Goal: Transaction & Acquisition: Download file/media

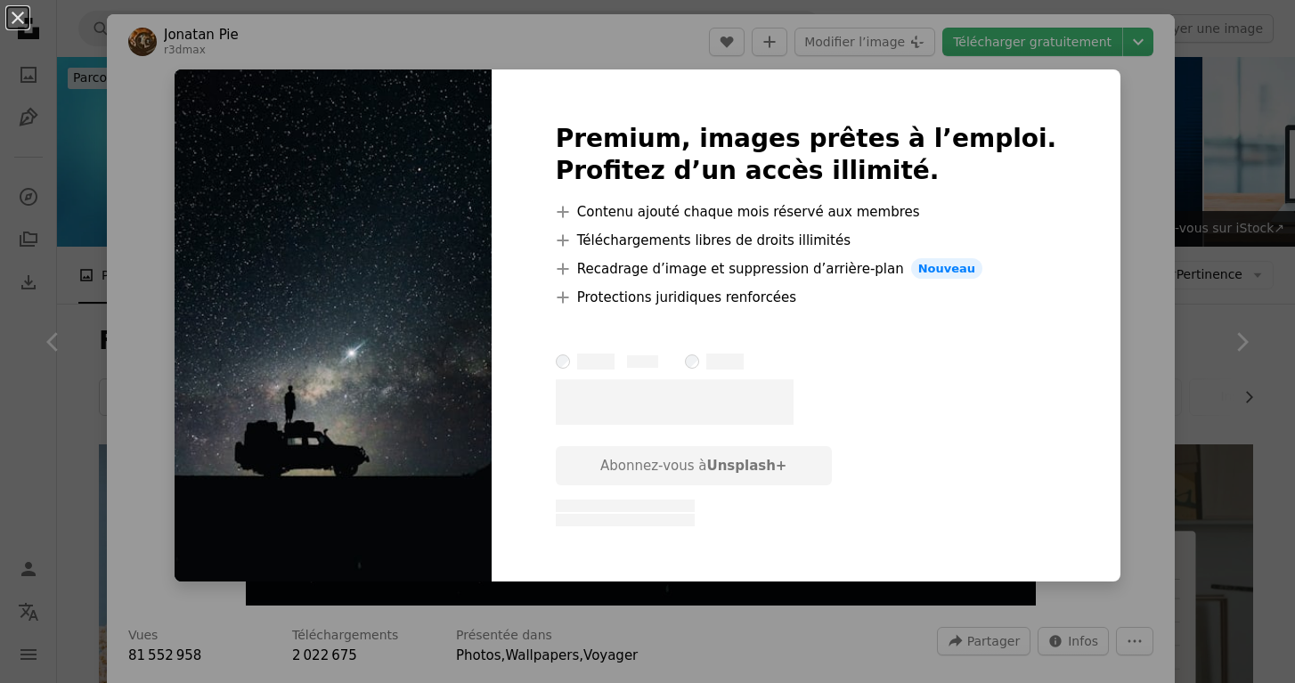
scroll to position [676, 0]
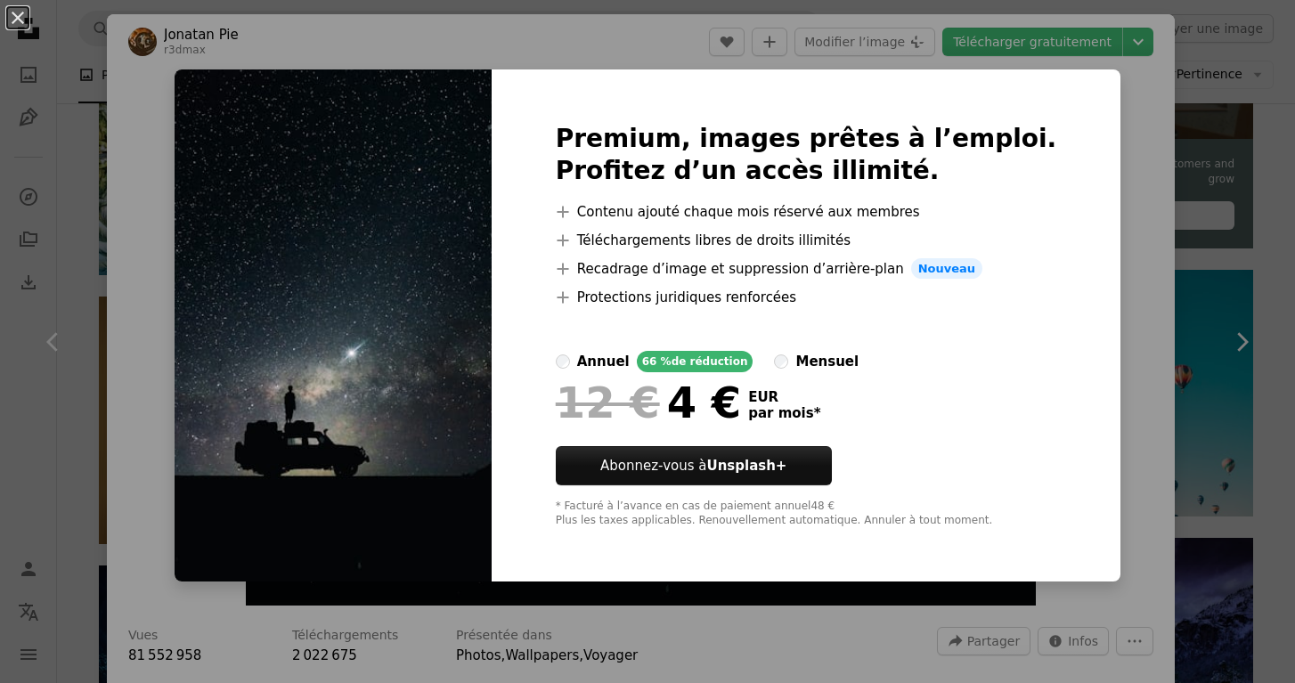
click at [1187, 258] on div "An X shape Premium, images prêtes à l’emploi. Profitez d’un accès illimité. A p…" at bounding box center [647, 341] width 1295 height 683
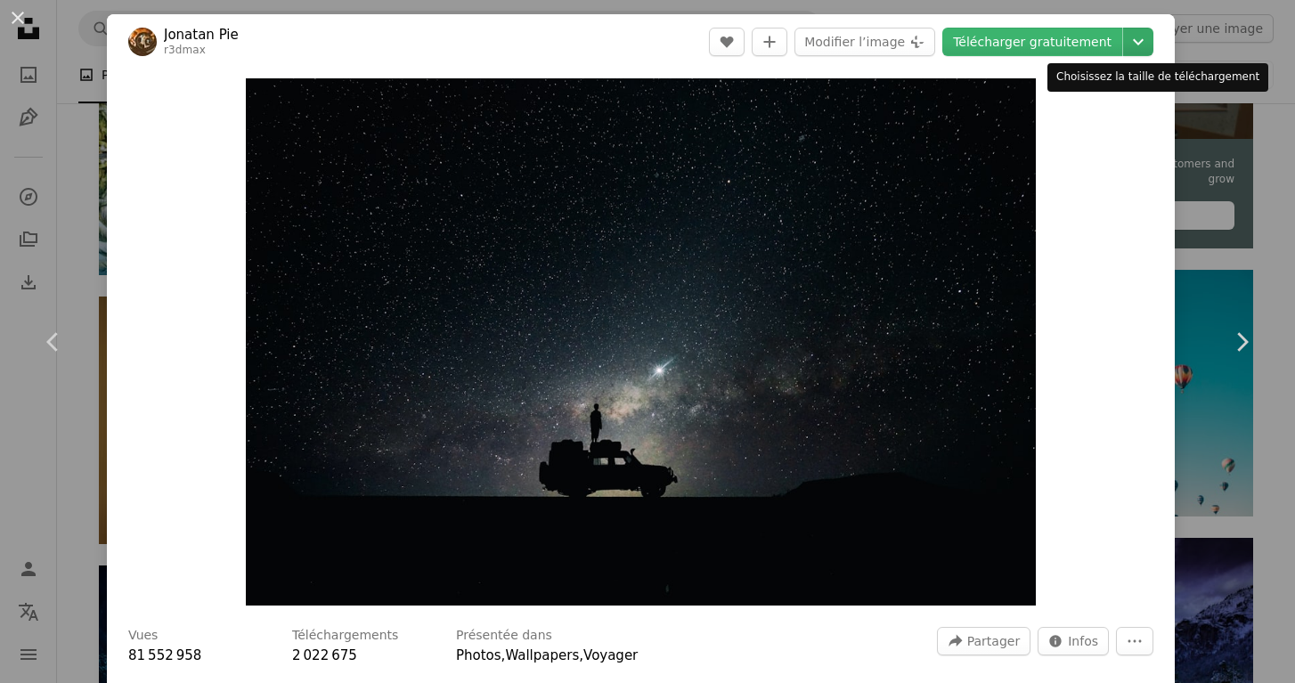
click at [1152, 50] on icon "Chevron down" at bounding box center [1138, 41] width 28 height 21
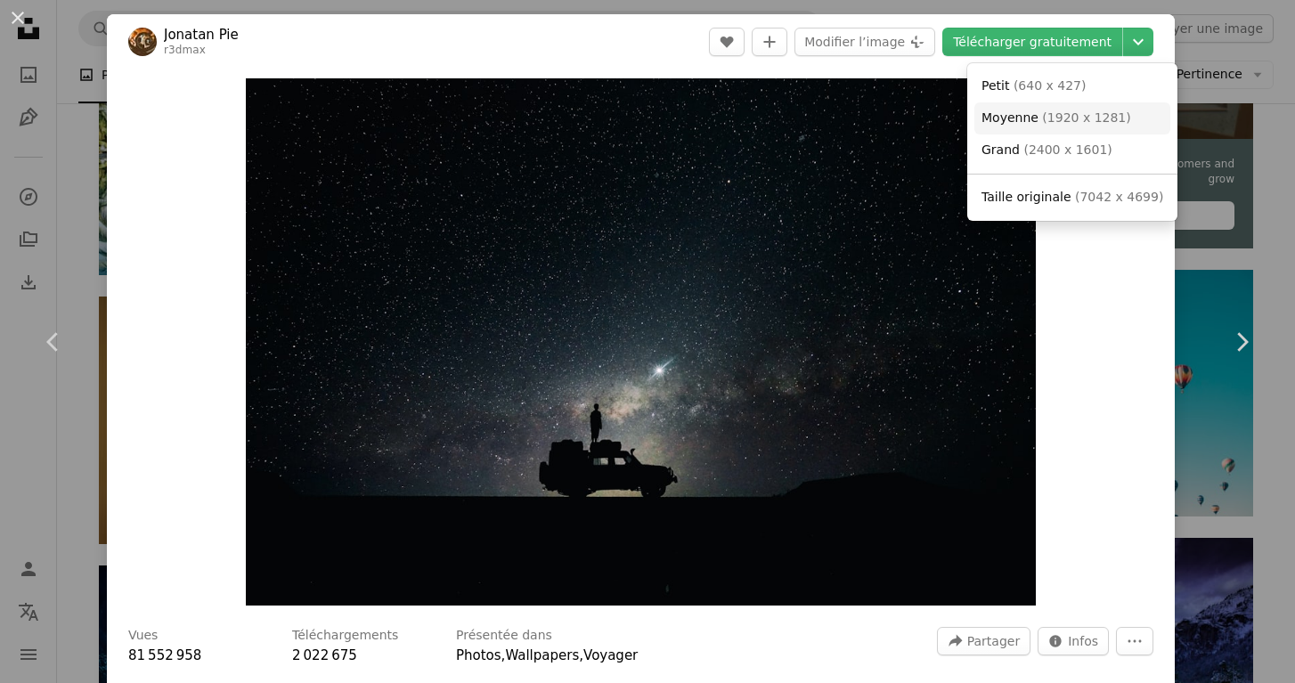
click at [1090, 119] on span "( 1920 x 1281 )" at bounding box center [1086, 117] width 88 height 14
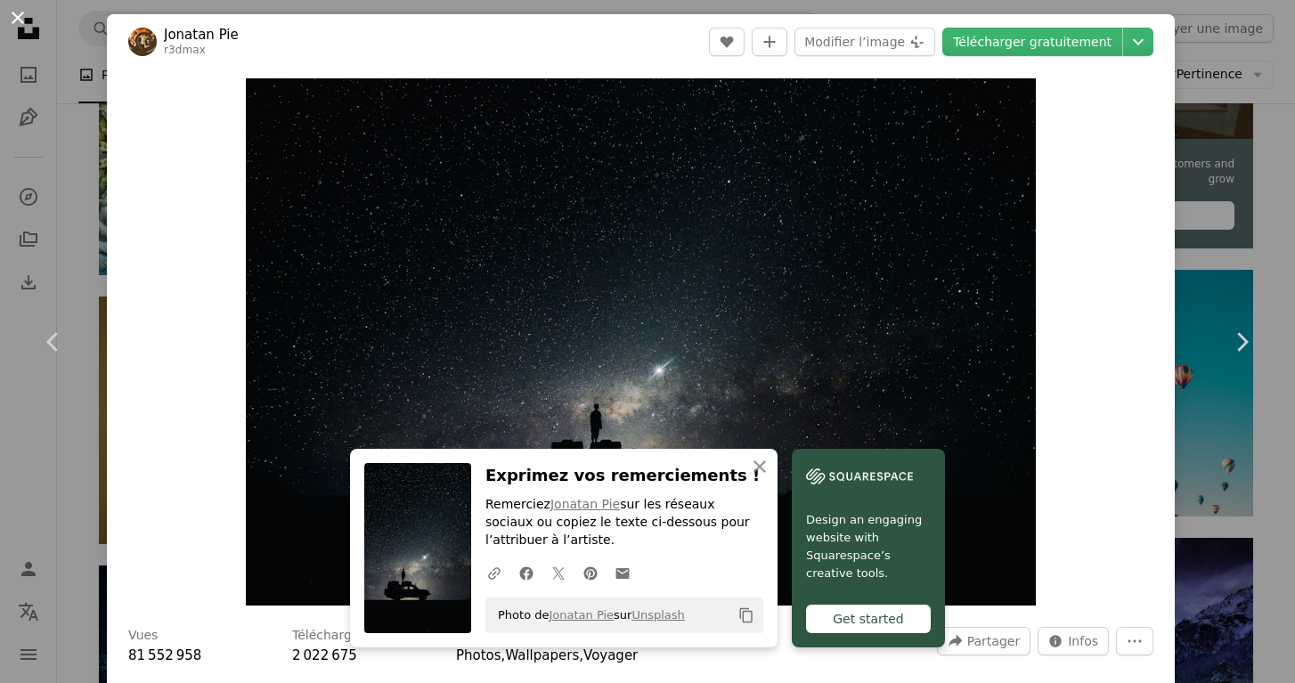
click at [14, 20] on button "An X shape" at bounding box center [17, 17] width 21 height 21
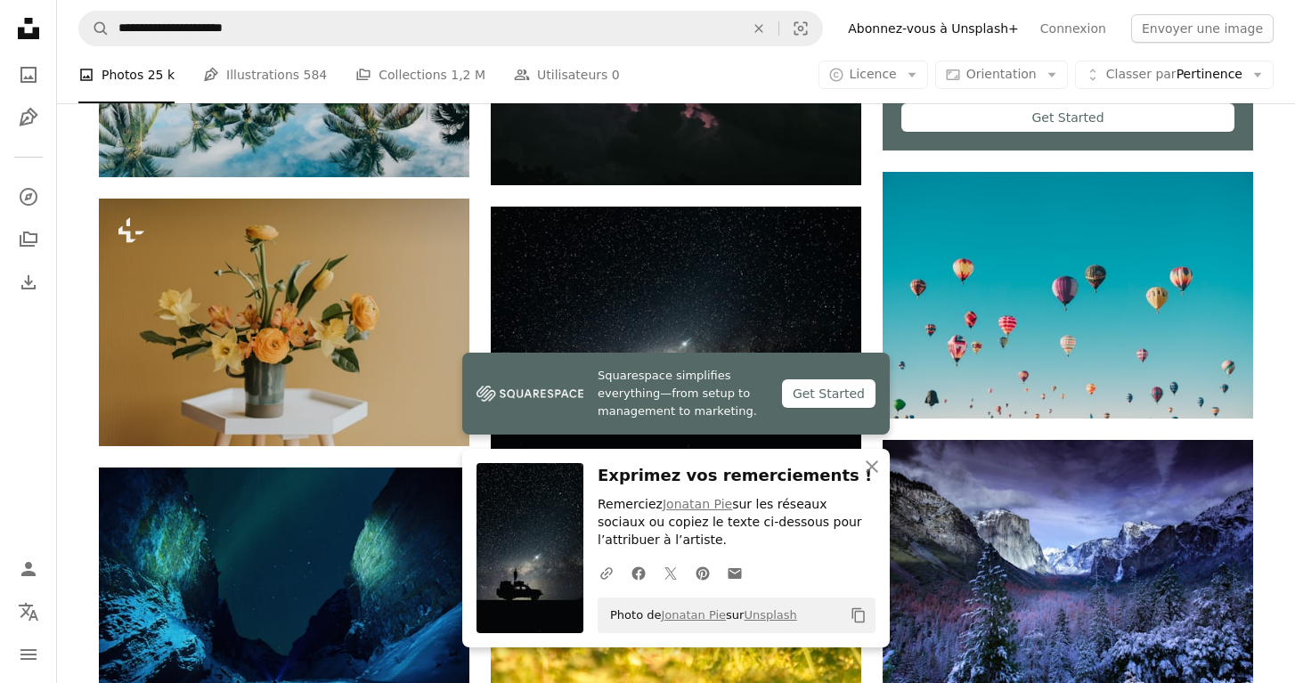
scroll to position [777, 0]
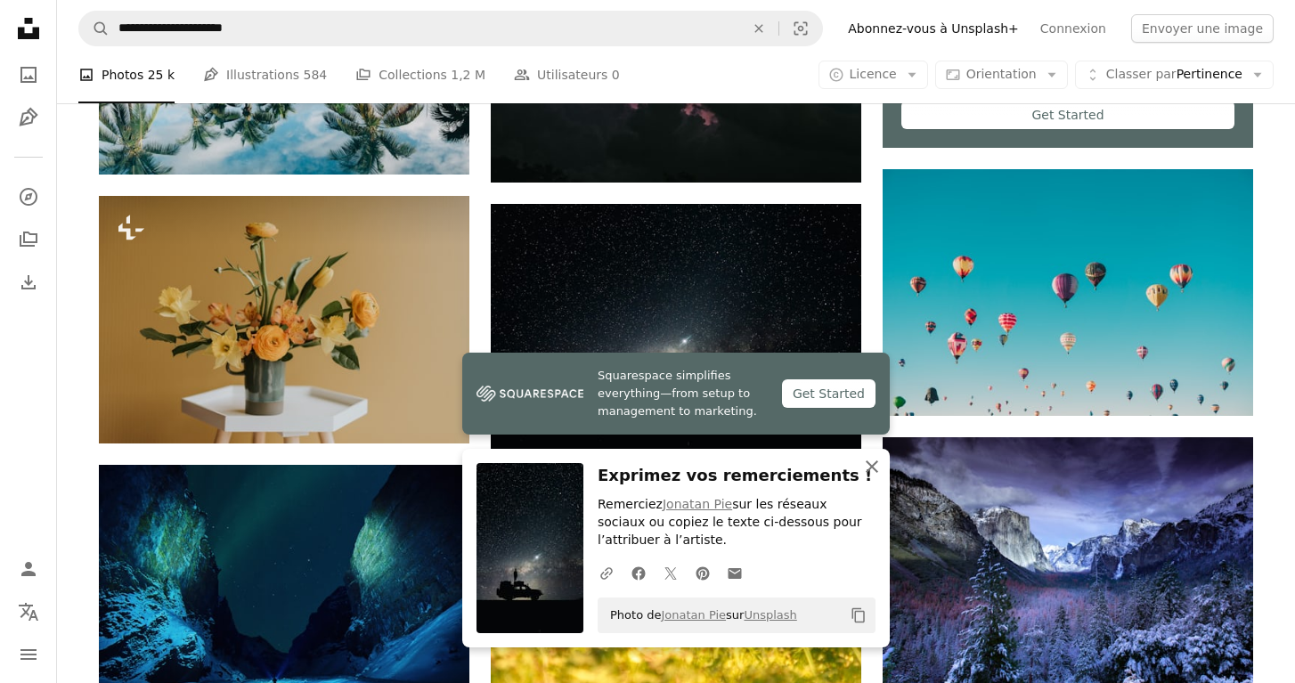
click at [873, 476] on icon "An X shape" at bounding box center [871, 466] width 21 height 21
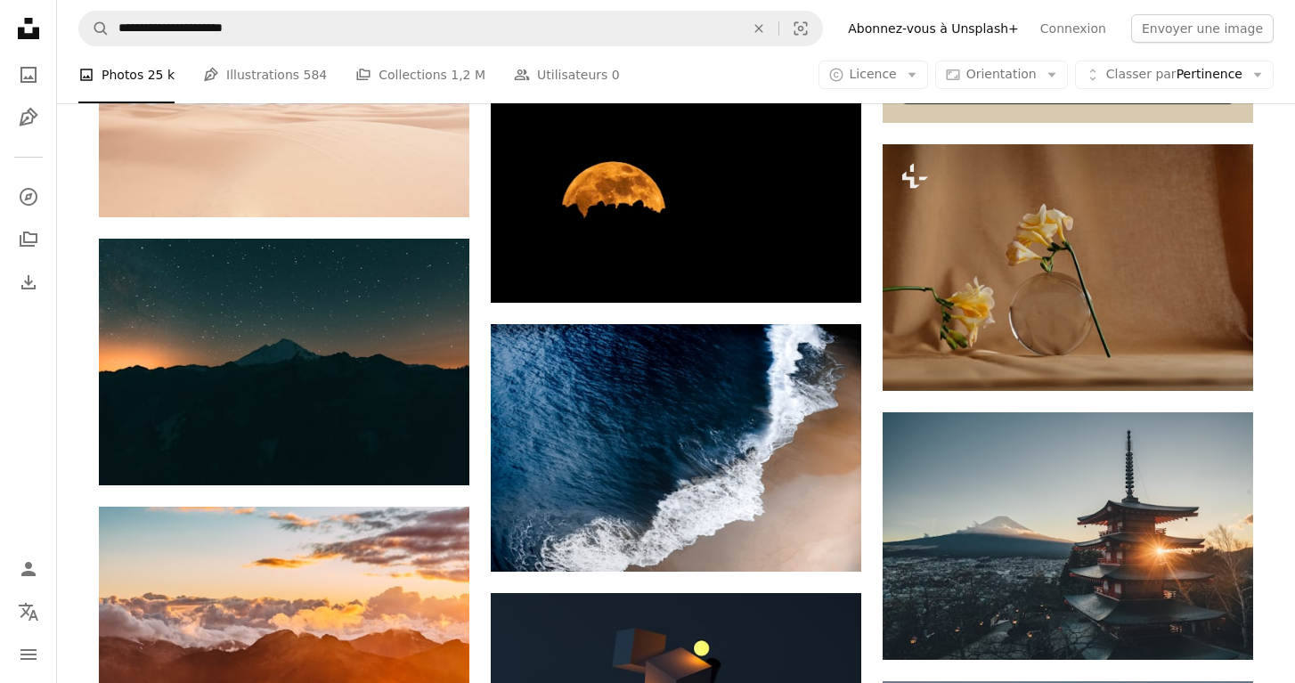
scroll to position [5211, 0]
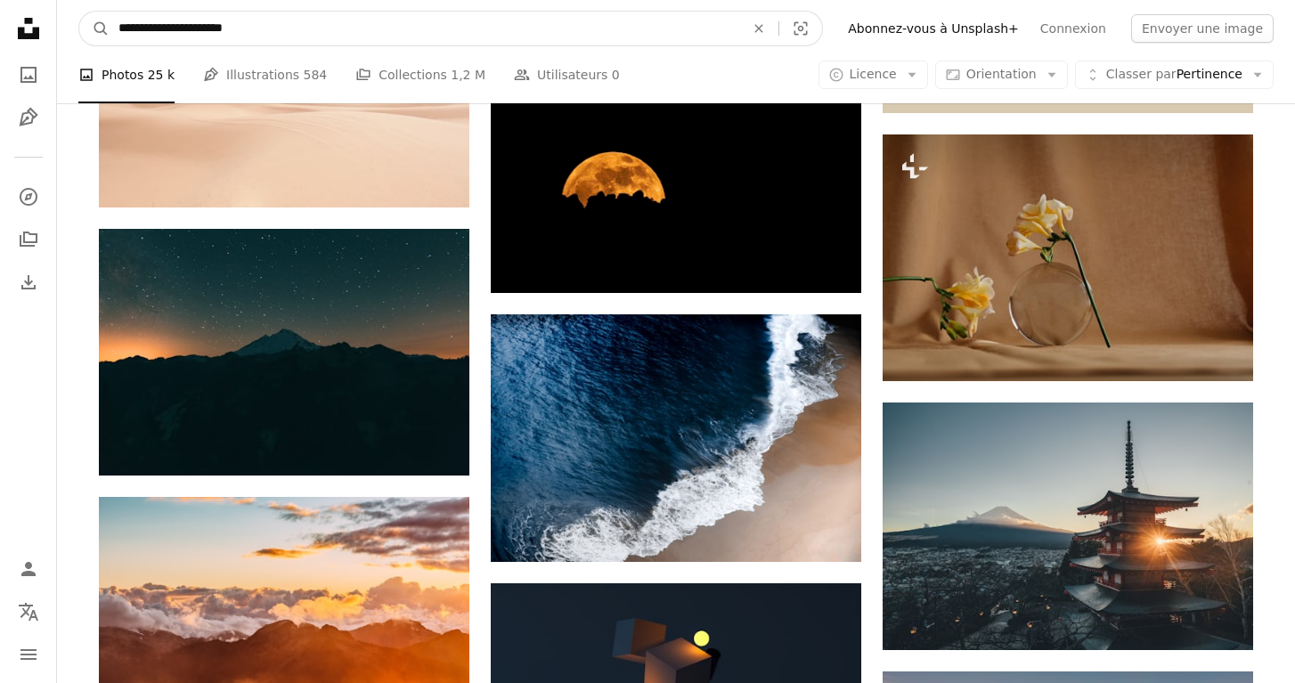
click at [364, 20] on input "**********" at bounding box center [425, 29] width 630 height 34
type input "*"
type input "**********"
click at [94, 28] on button "A magnifying glass" at bounding box center [94, 29] width 30 height 34
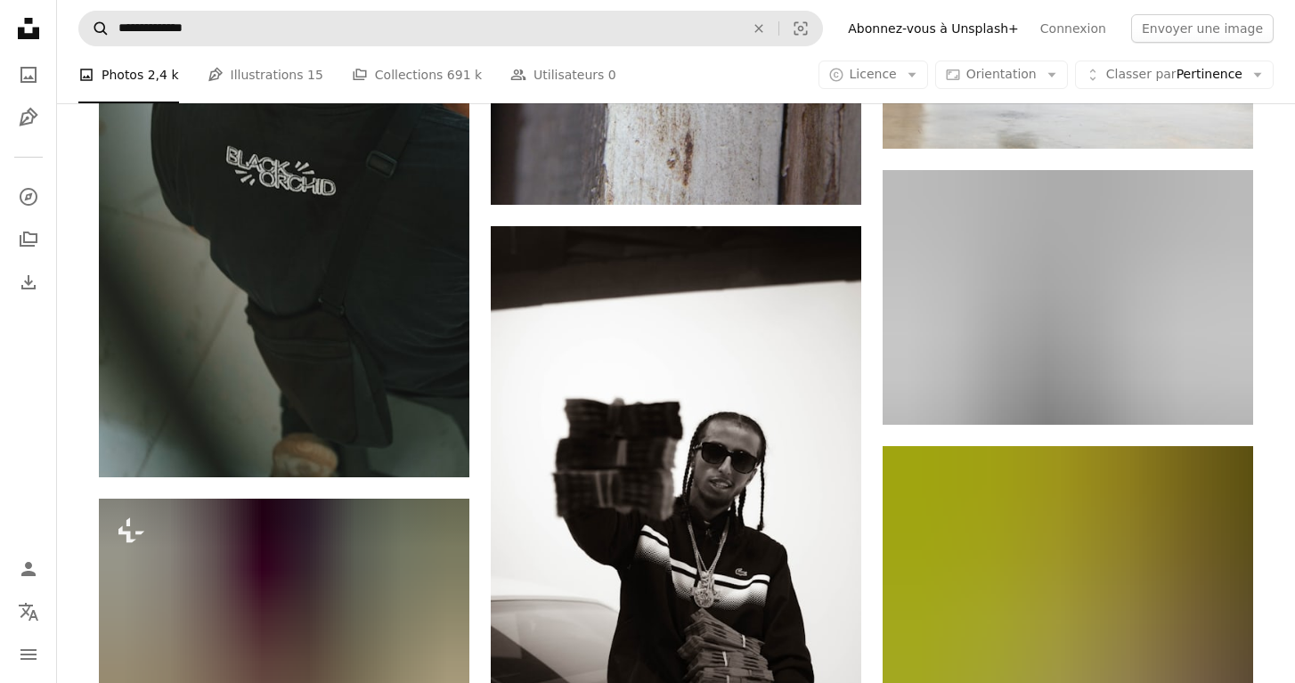
scroll to position [5178, 0]
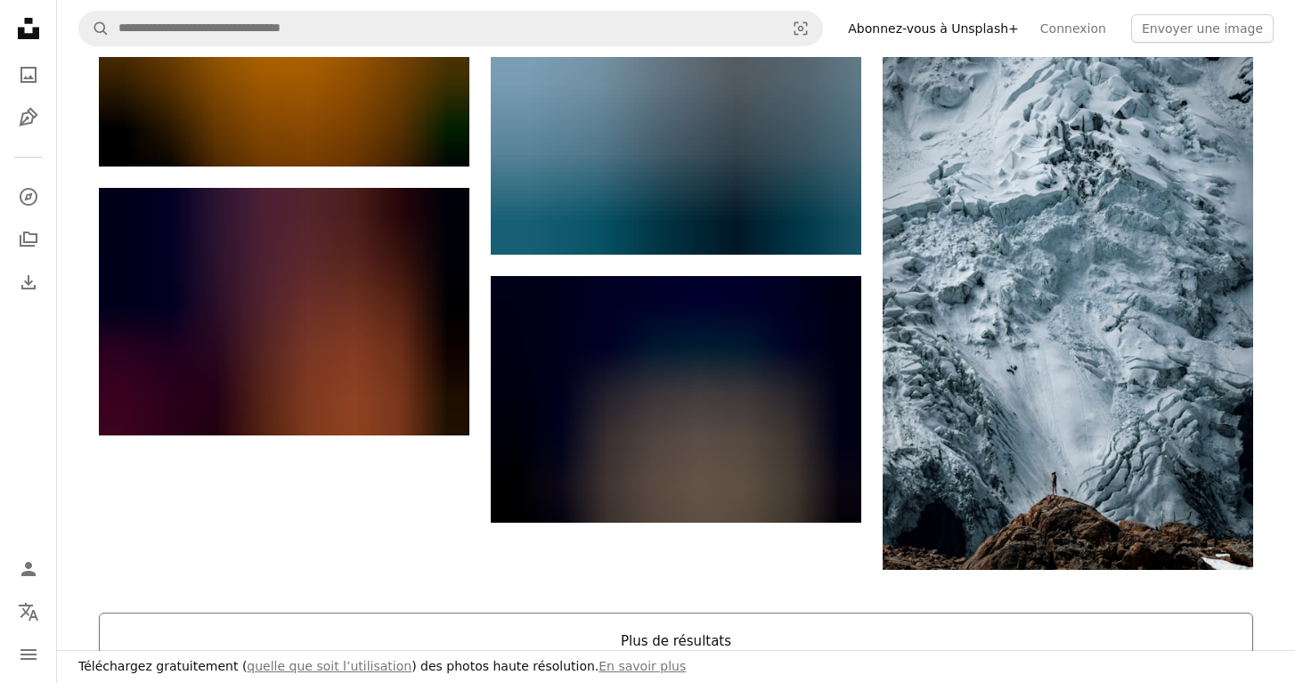
scroll to position [2949, 0]
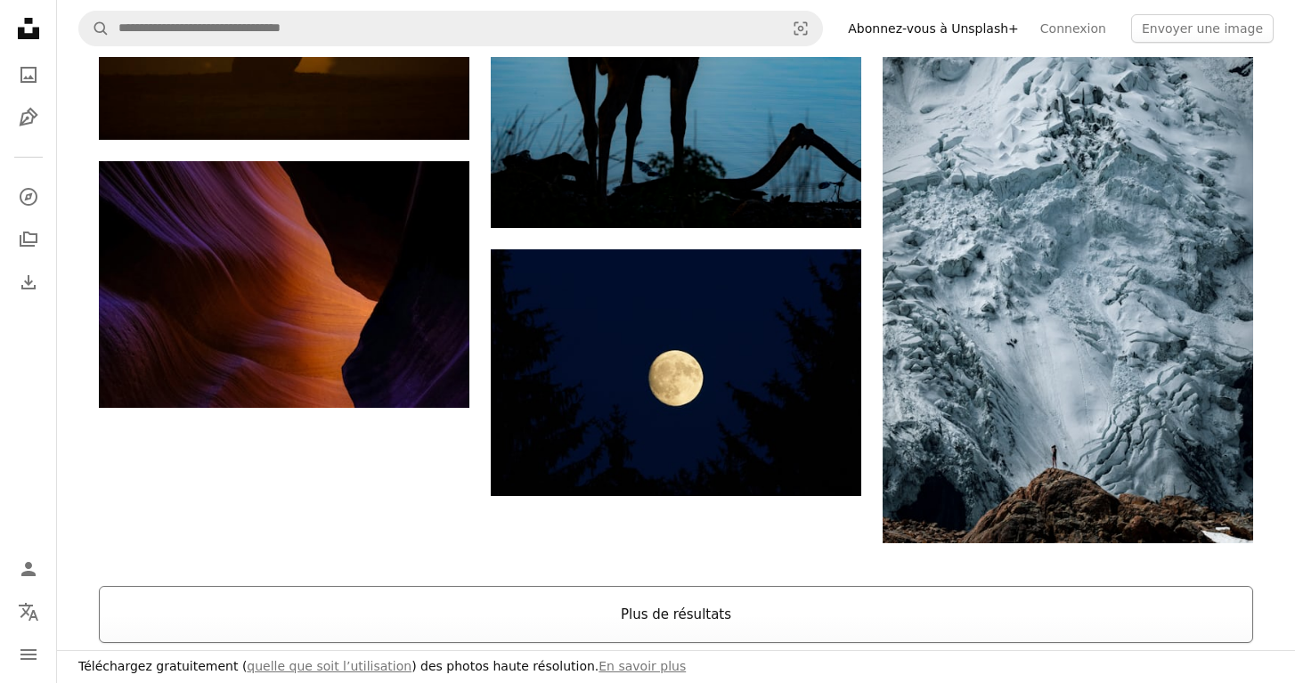
click at [528, 586] on button "Plus de résultats" at bounding box center [676, 614] width 1154 height 57
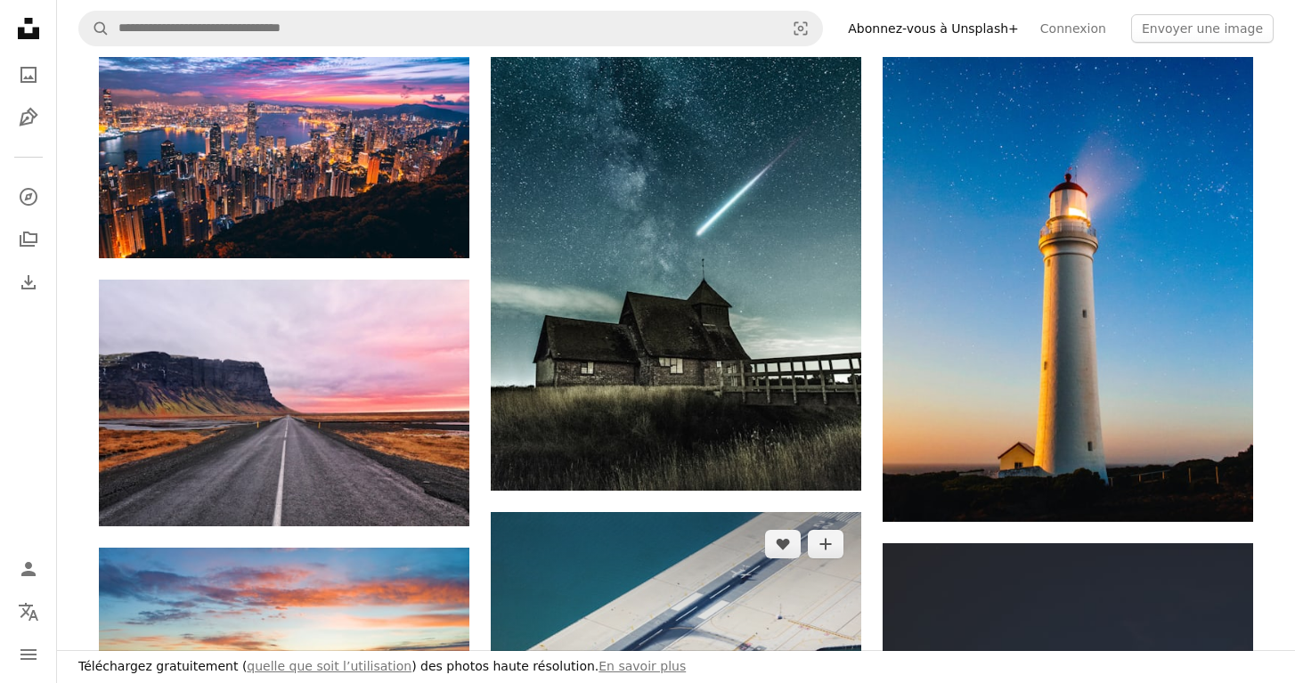
scroll to position [12329, 0]
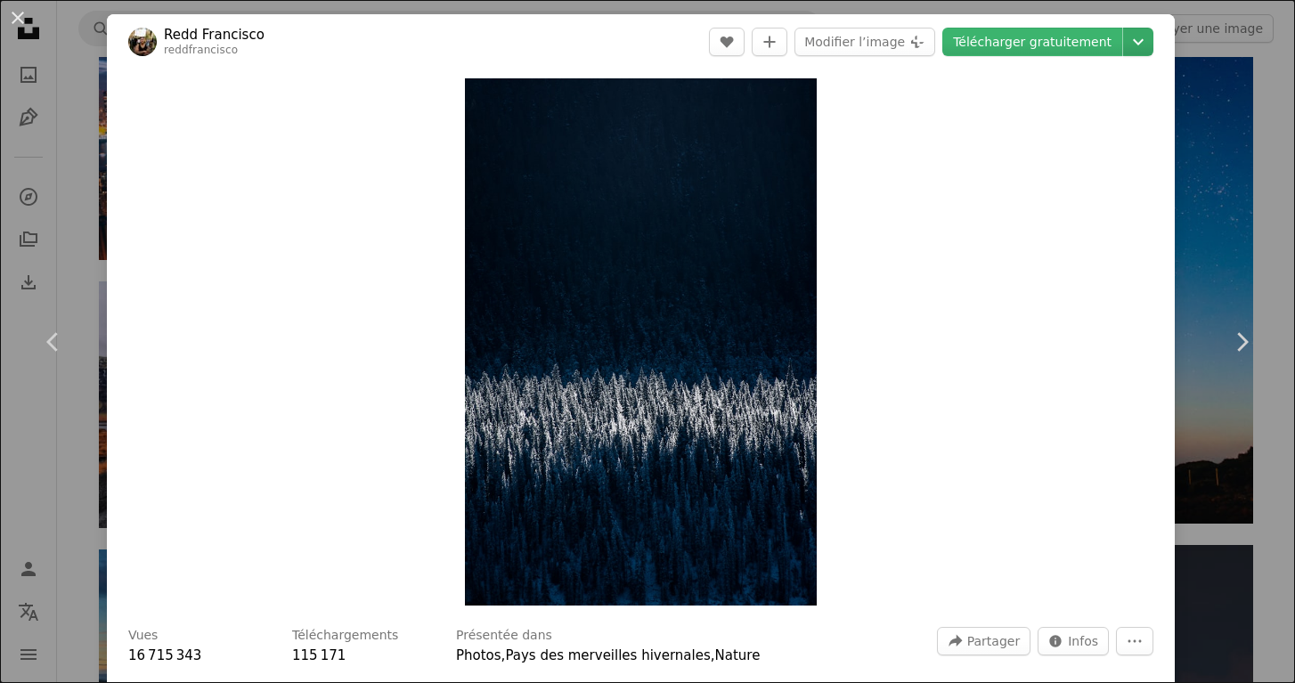
click at [1144, 41] on icon "Choisissez la taille de téléchargement" at bounding box center [1138, 42] width 11 height 6
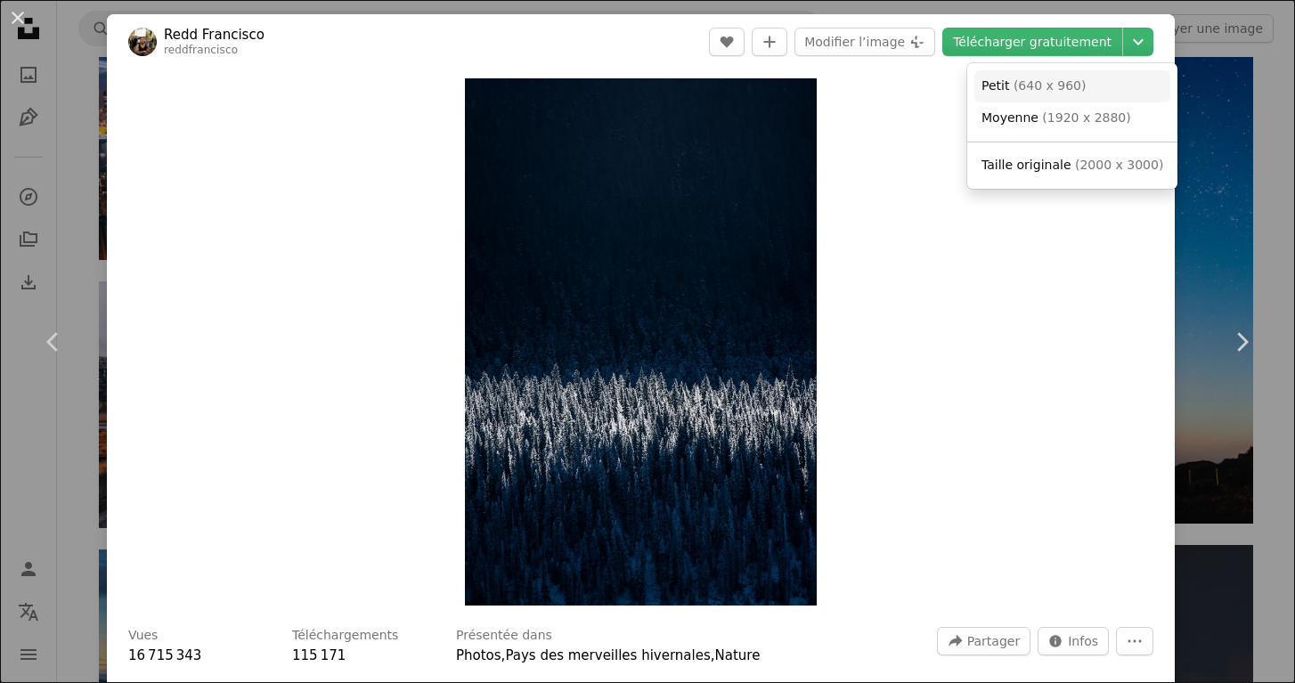
click at [1103, 91] on link "Petit ( 640 x 960 )" at bounding box center [1072, 86] width 196 height 32
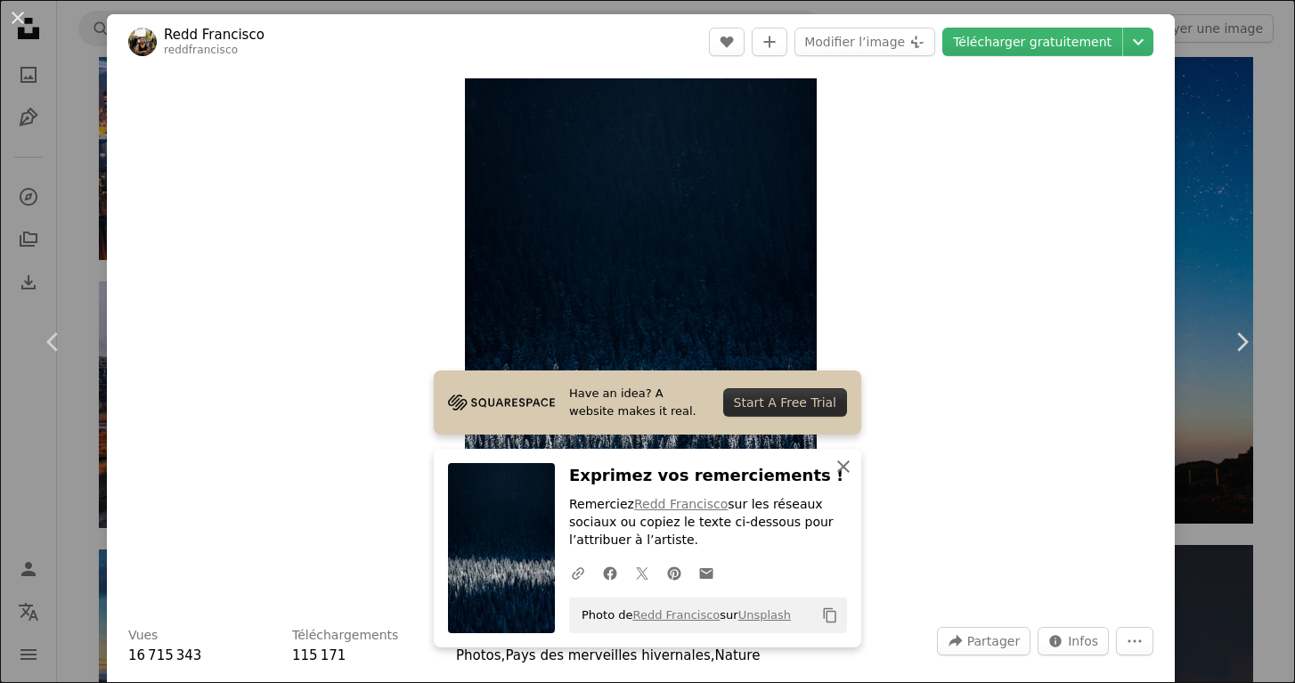
click at [843, 465] on icon "An X shape" at bounding box center [843, 466] width 21 height 21
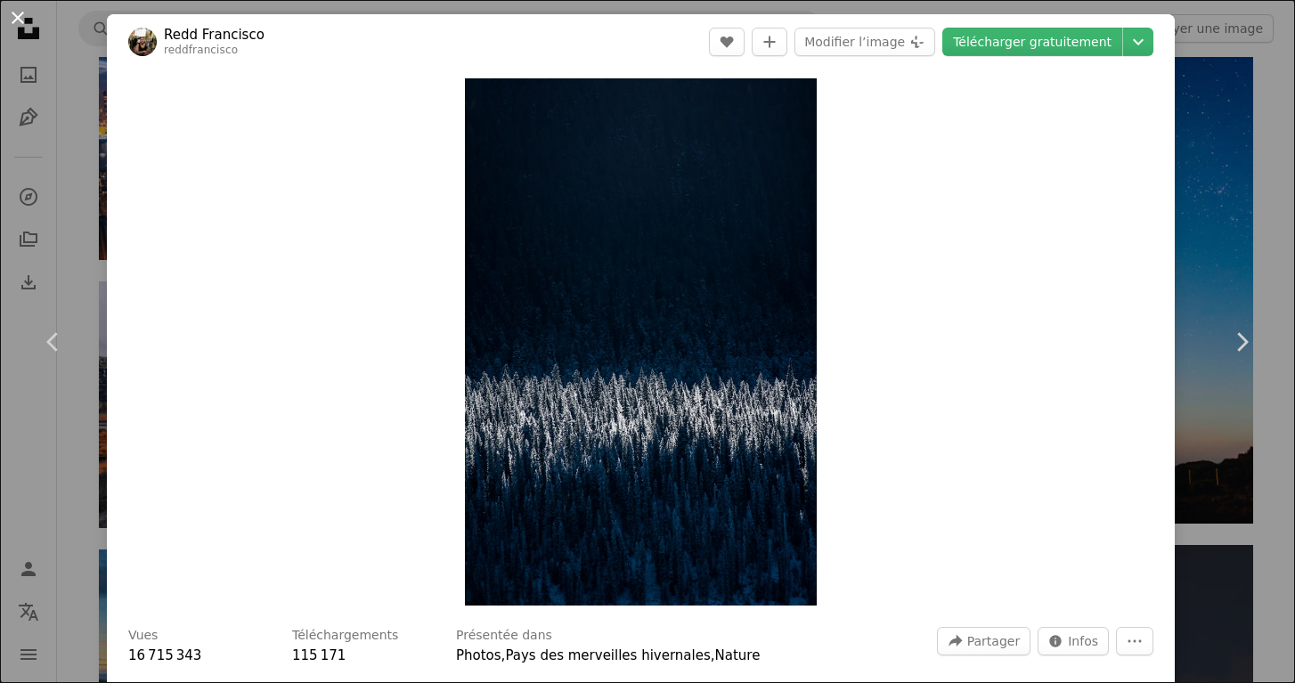
click at [12, 17] on button "An X shape" at bounding box center [17, 17] width 21 height 21
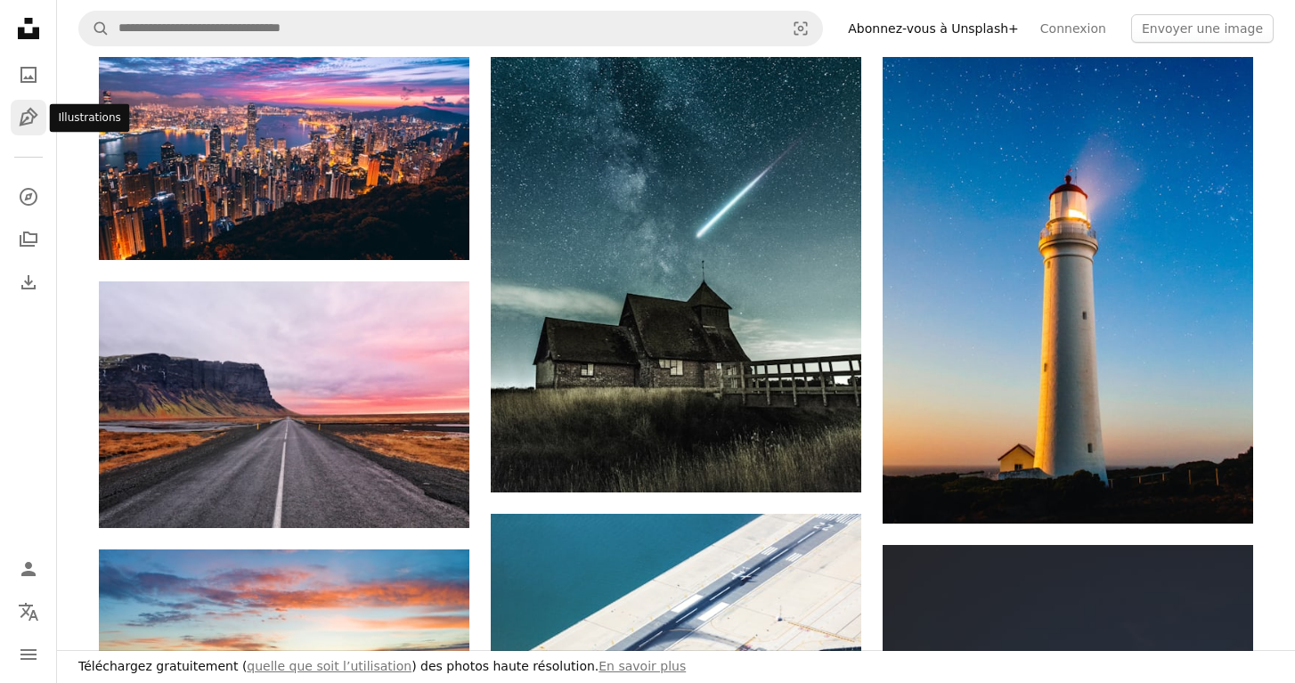
click at [26, 124] on icon "Illustrations" at bounding box center [28, 117] width 19 height 19
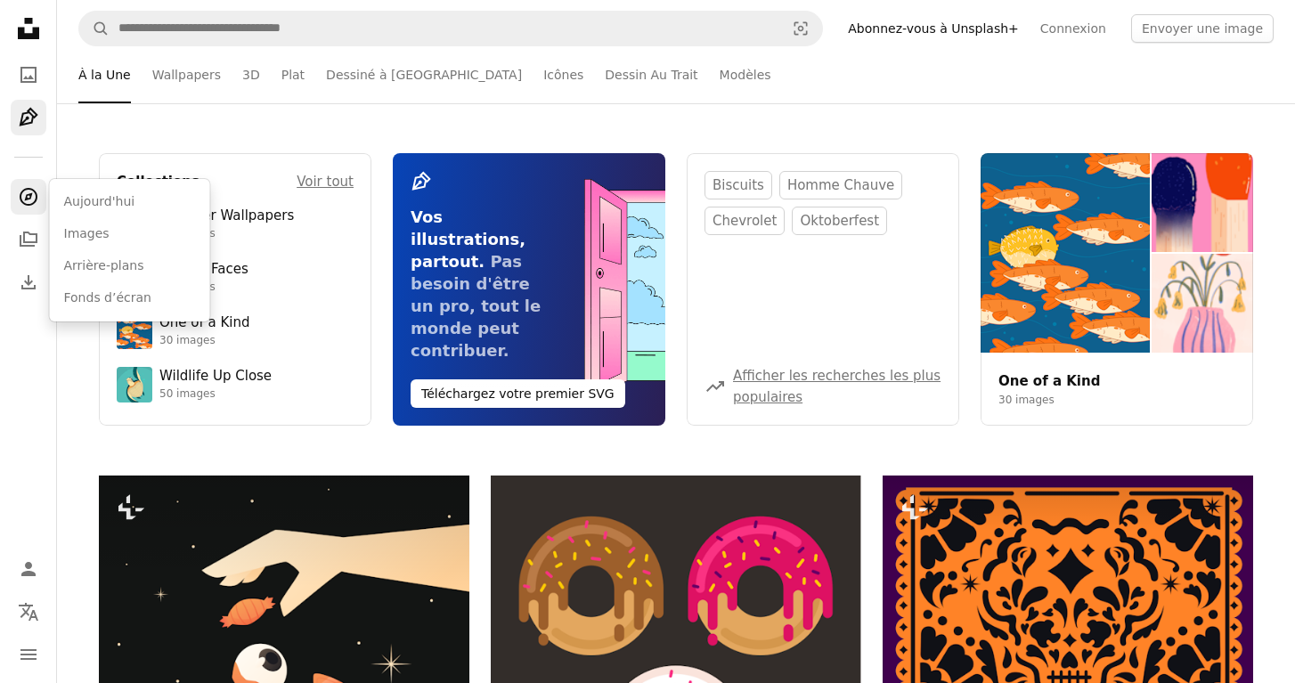
click at [36, 193] on icon "Explorer" at bounding box center [28, 197] width 18 height 18
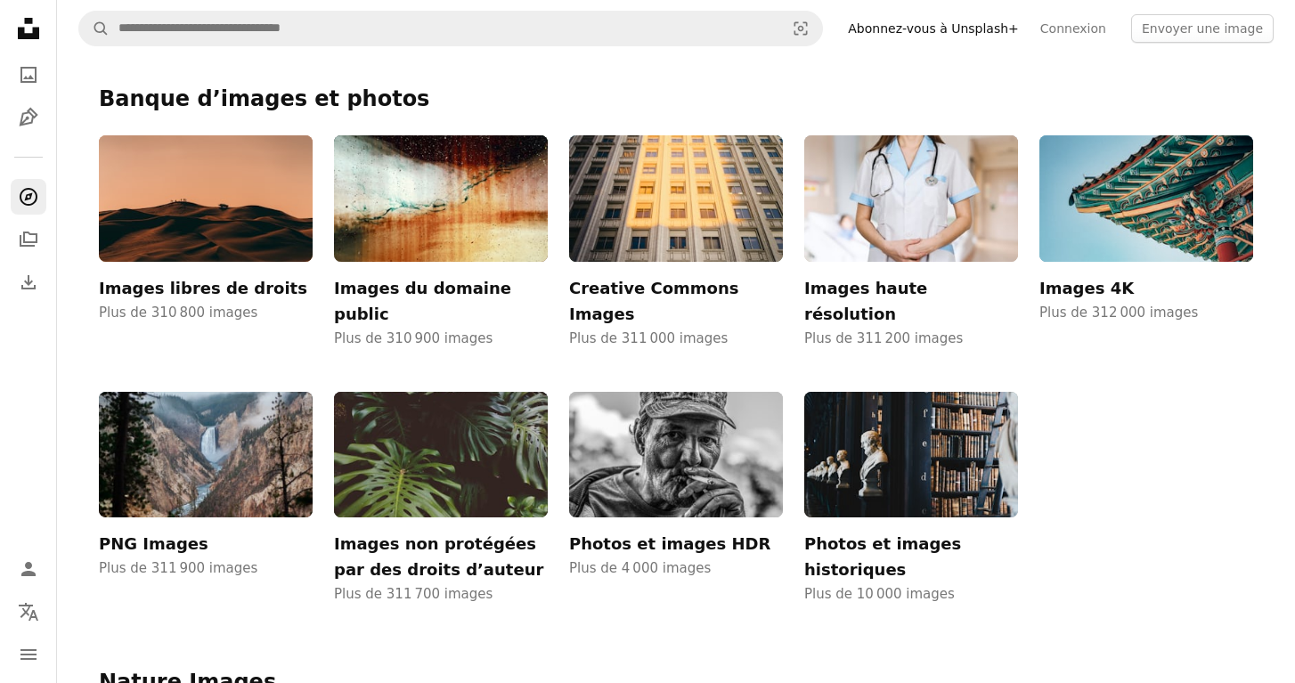
scroll to position [257, 0]
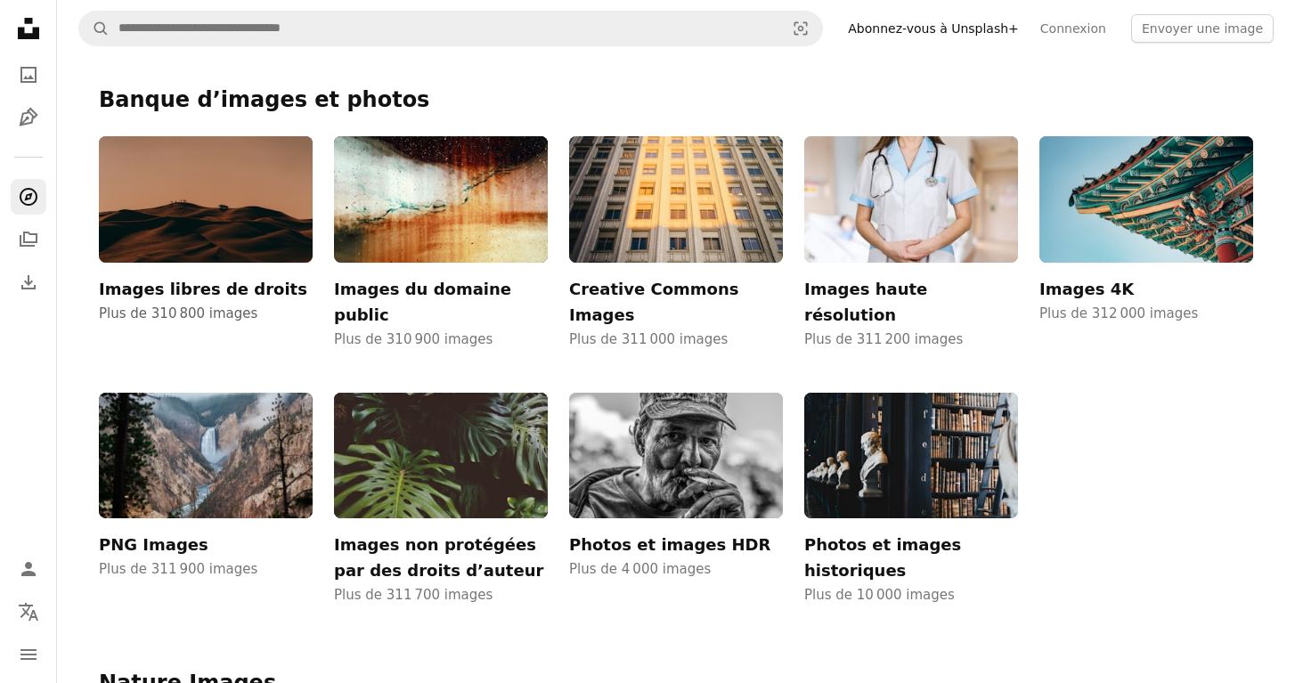
click at [242, 216] on img at bounding box center [206, 199] width 214 height 126
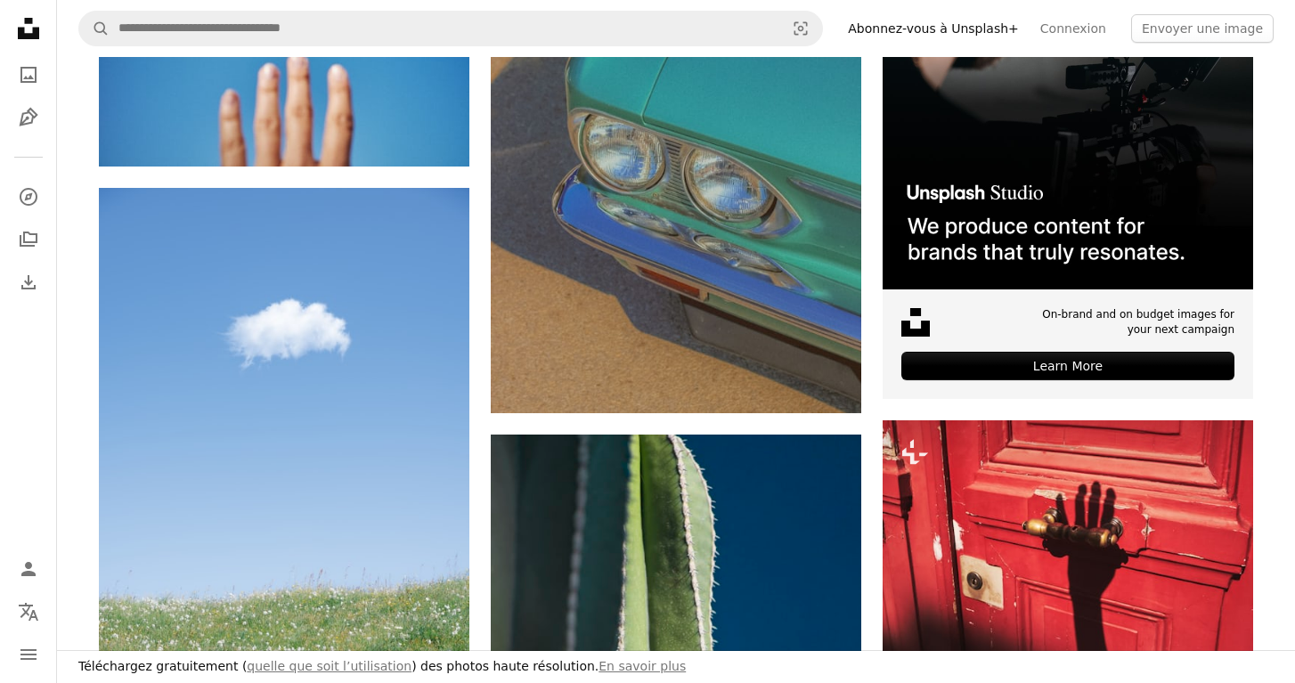
scroll to position [745, 0]
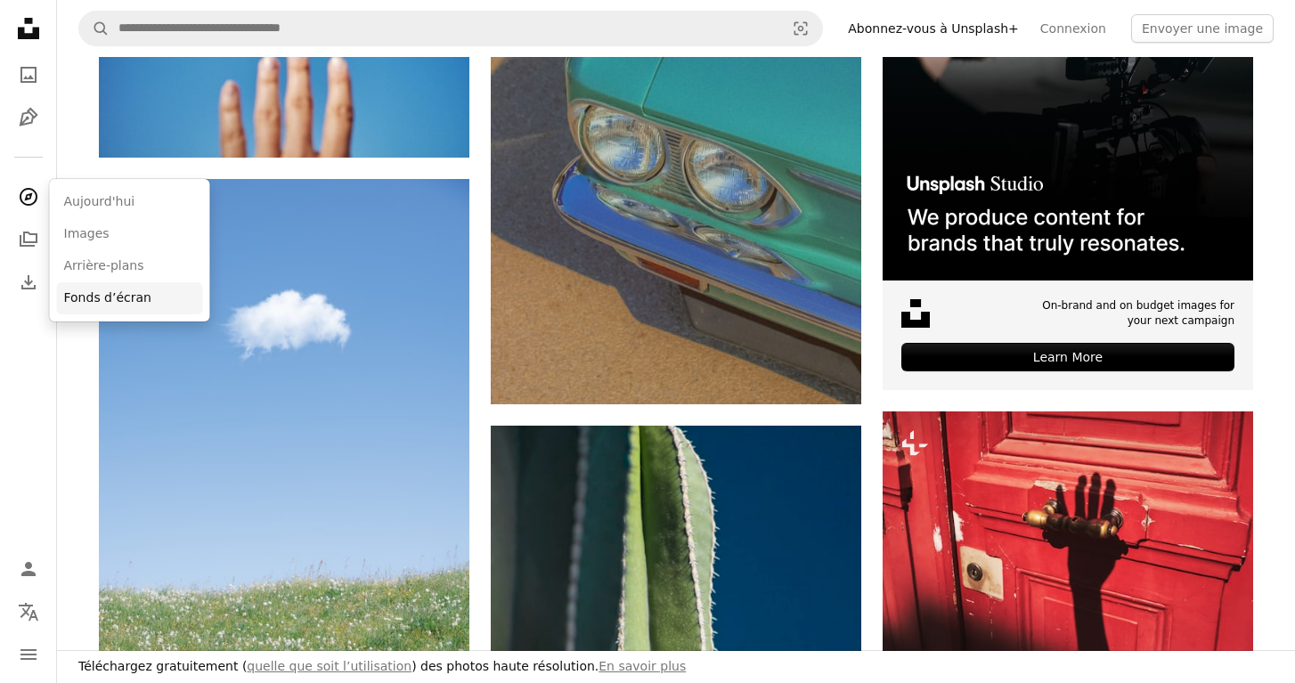
click at [91, 288] on link "Fonds d’écran" at bounding box center [130, 298] width 146 height 32
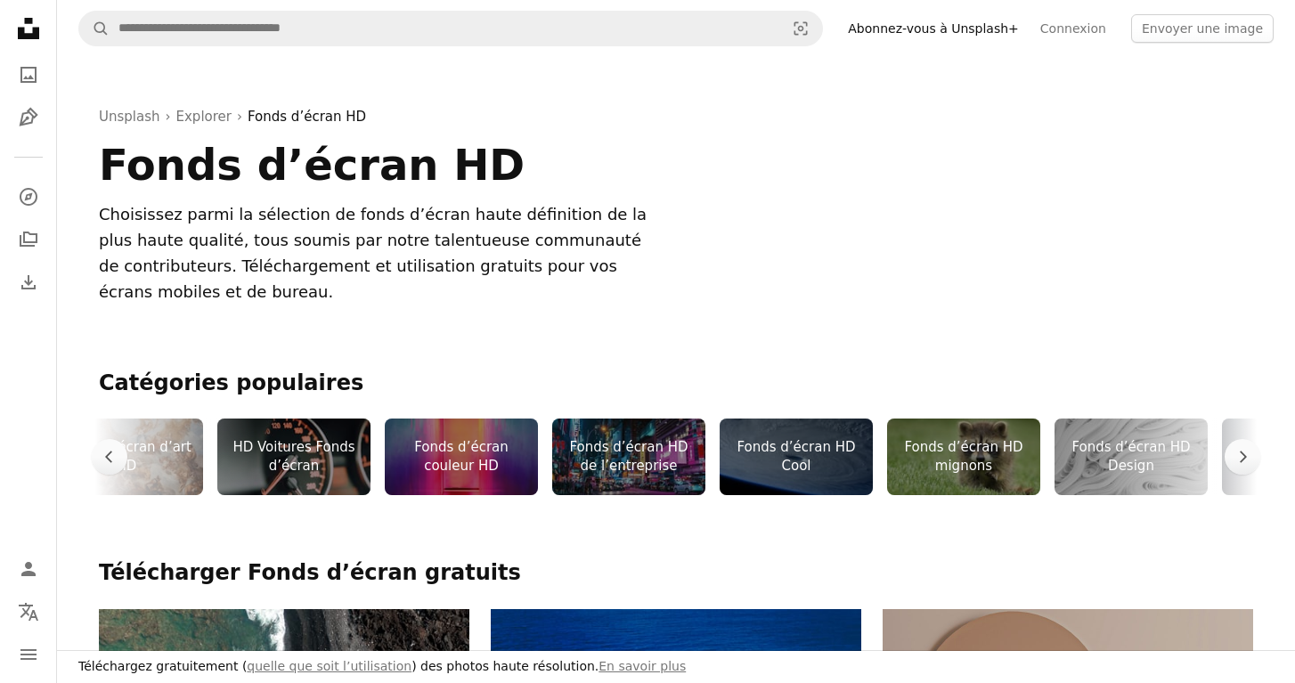
scroll to position [0, 558]
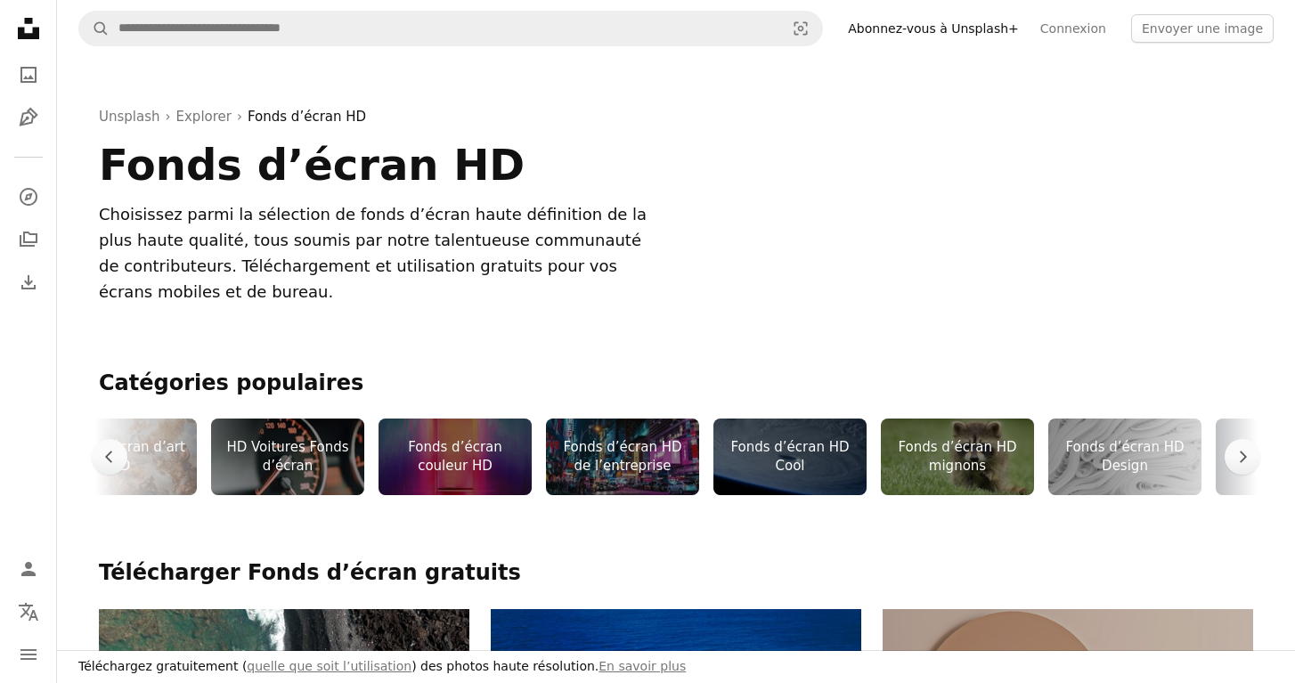
click at [452, 419] on div "Fonds d’écran couleur HD" at bounding box center [455, 457] width 153 height 77
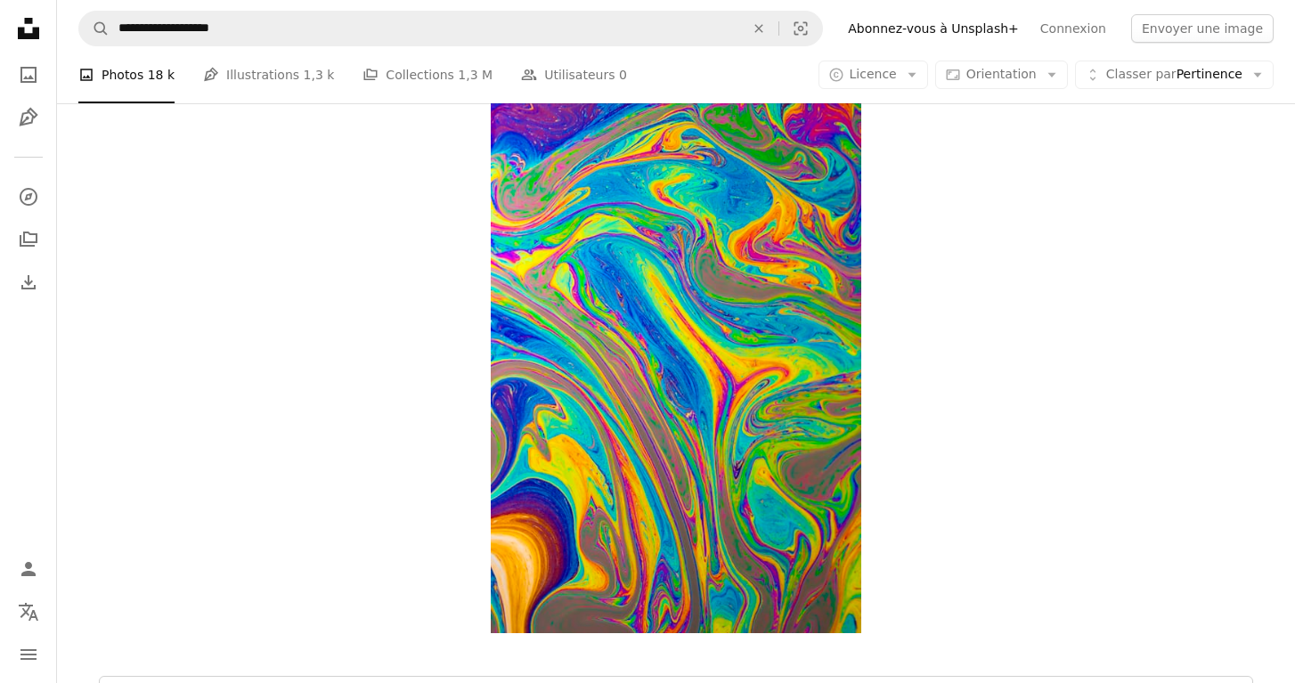
scroll to position [2907, 0]
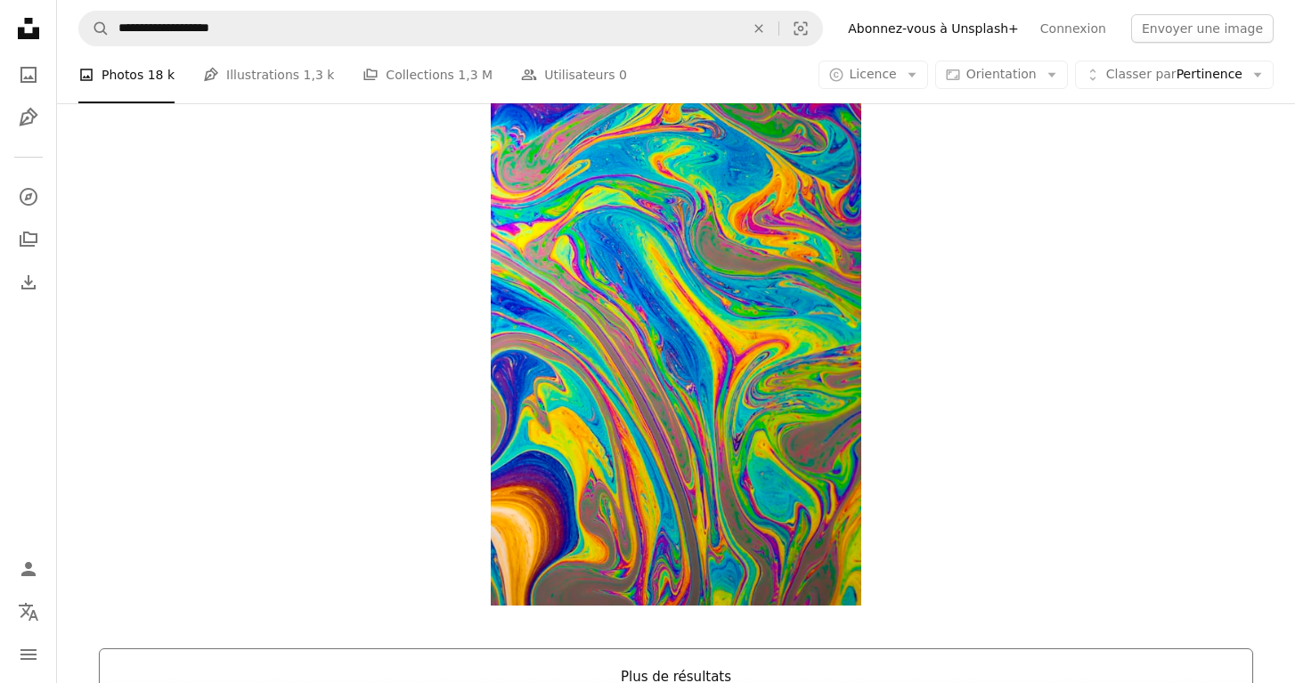
click at [498, 648] on button "Plus de résultats" at bounding box center [676, 676] width 1154 height 57
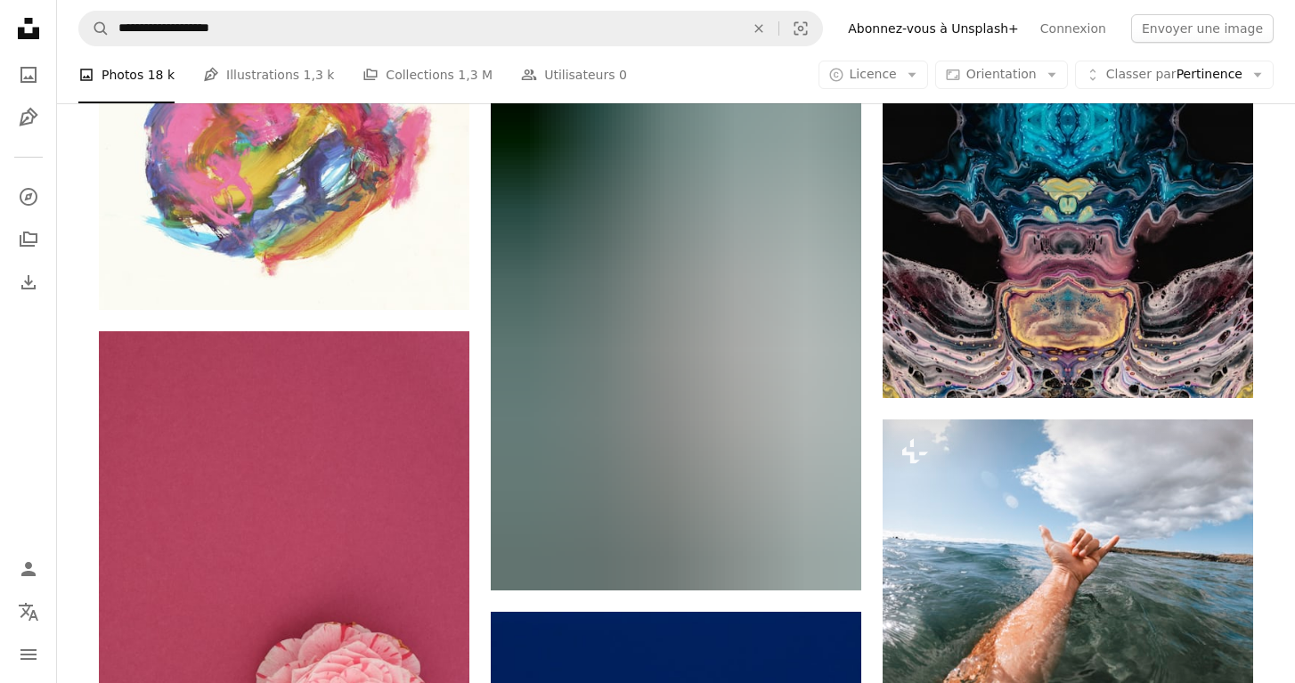
scroll to position [42339, 0]
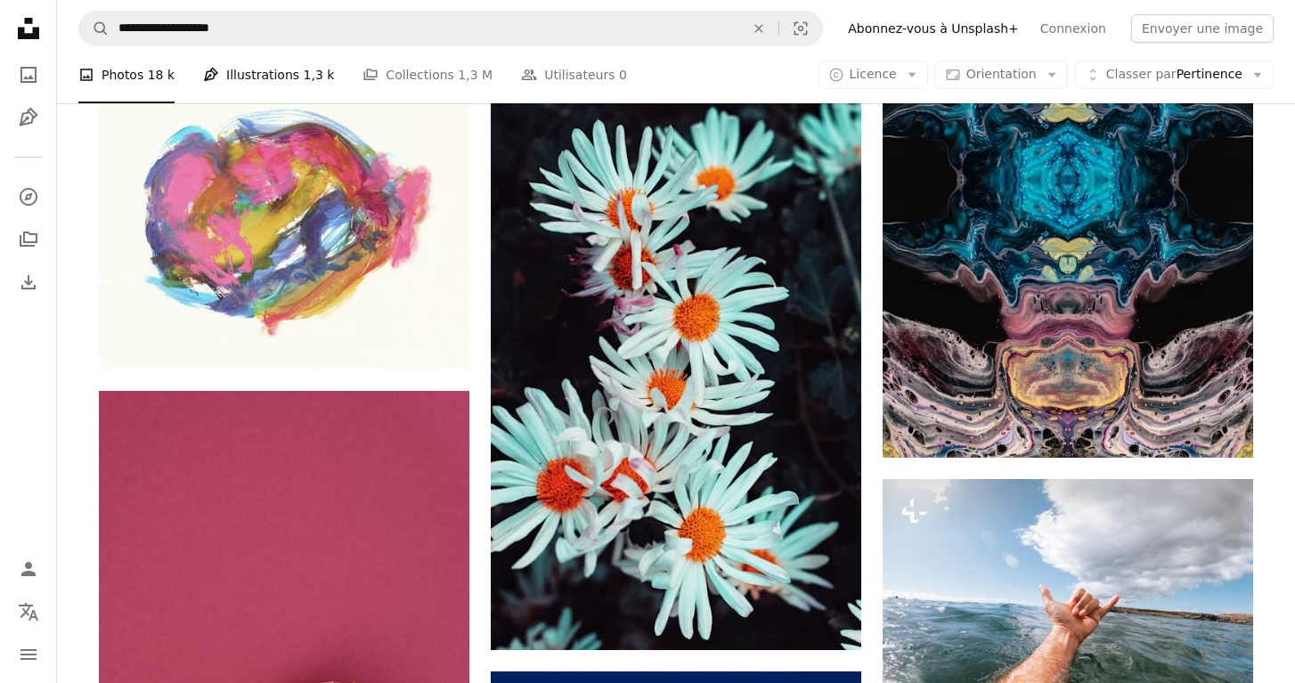
click at [248, 81] on link "Pen Tool Illustrations 1,3 k" at bounding box center [268, 74] width 131 height 57
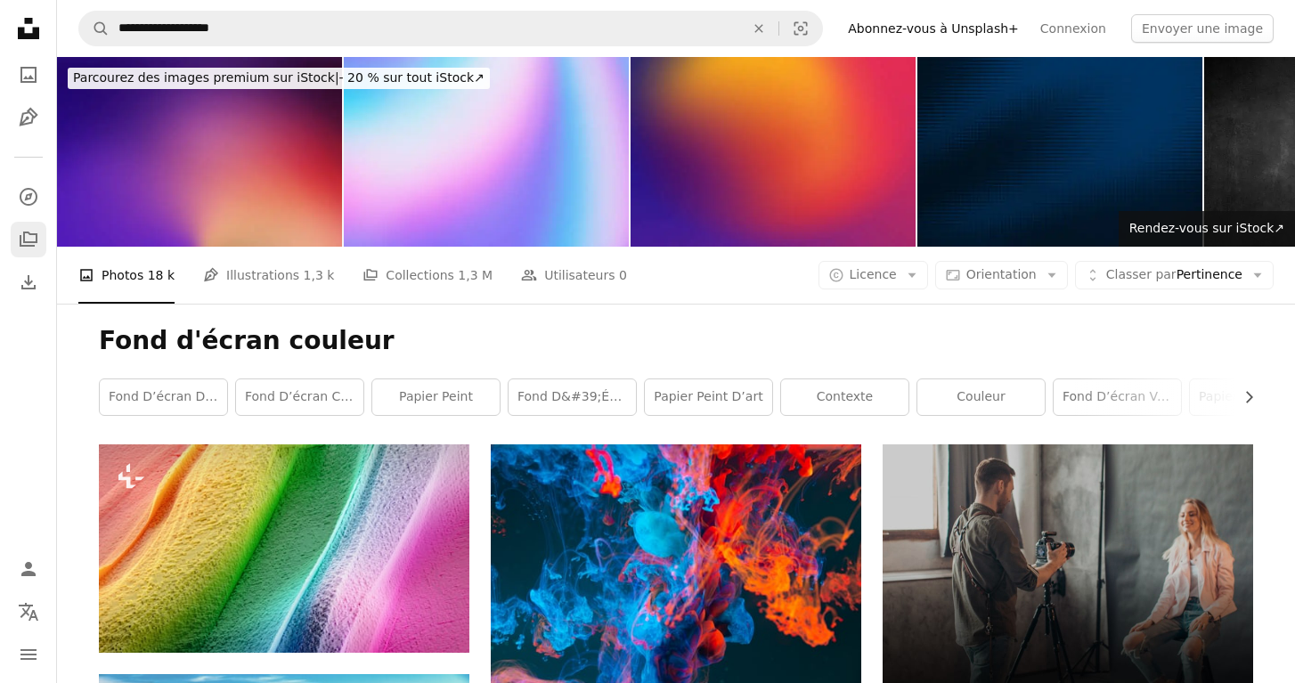
click at [28, 240] on icon "A stack of folders" at bounding box center [28, 239] width 21 height 21
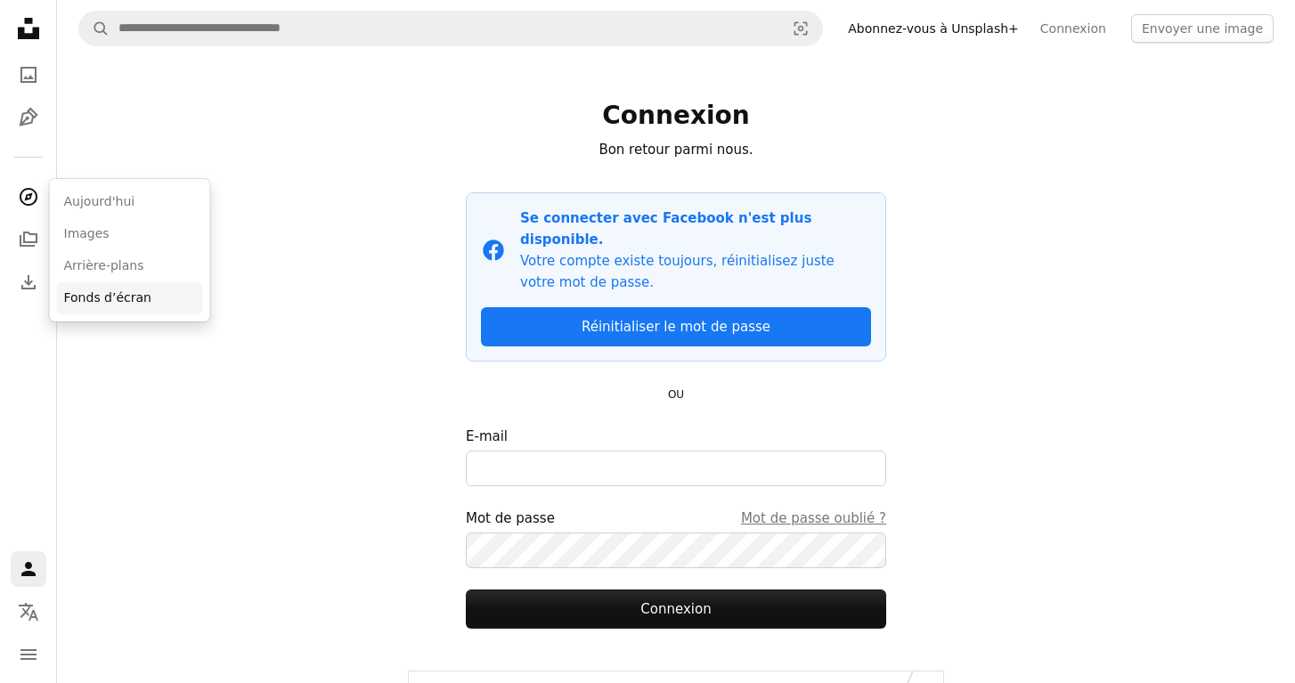
click at [110, 292] on link "Fonds d’écran" at bounding box center [130, 298] width 146 height 32
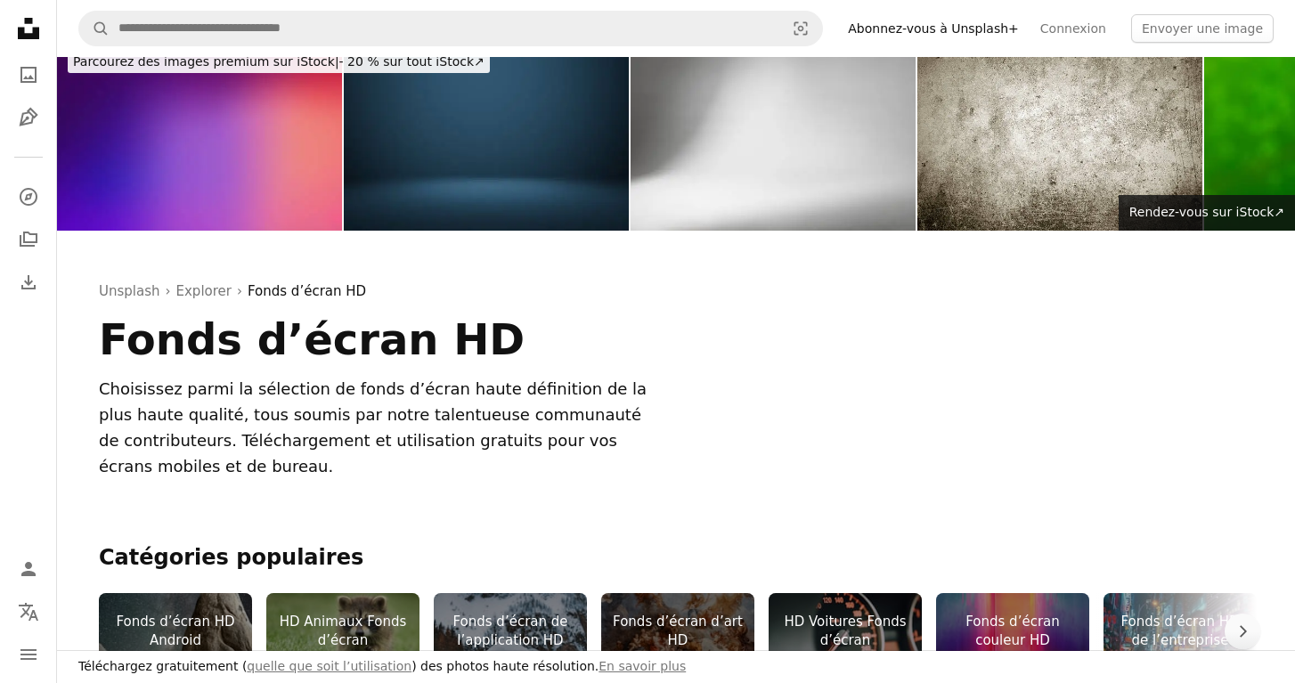
scroll to position [21, 0]
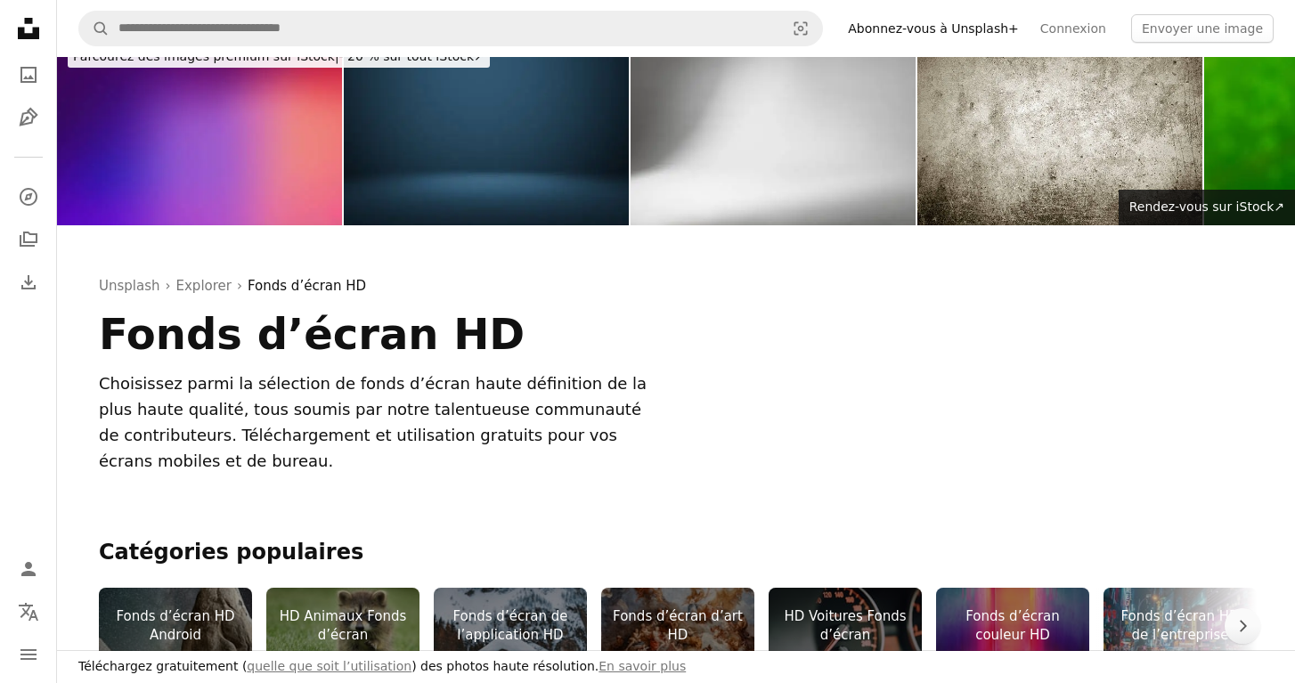
click at [820, 588] on div "HD Voitures Fonds d’écran" at bounding box center [845, 626] width 153 height 77
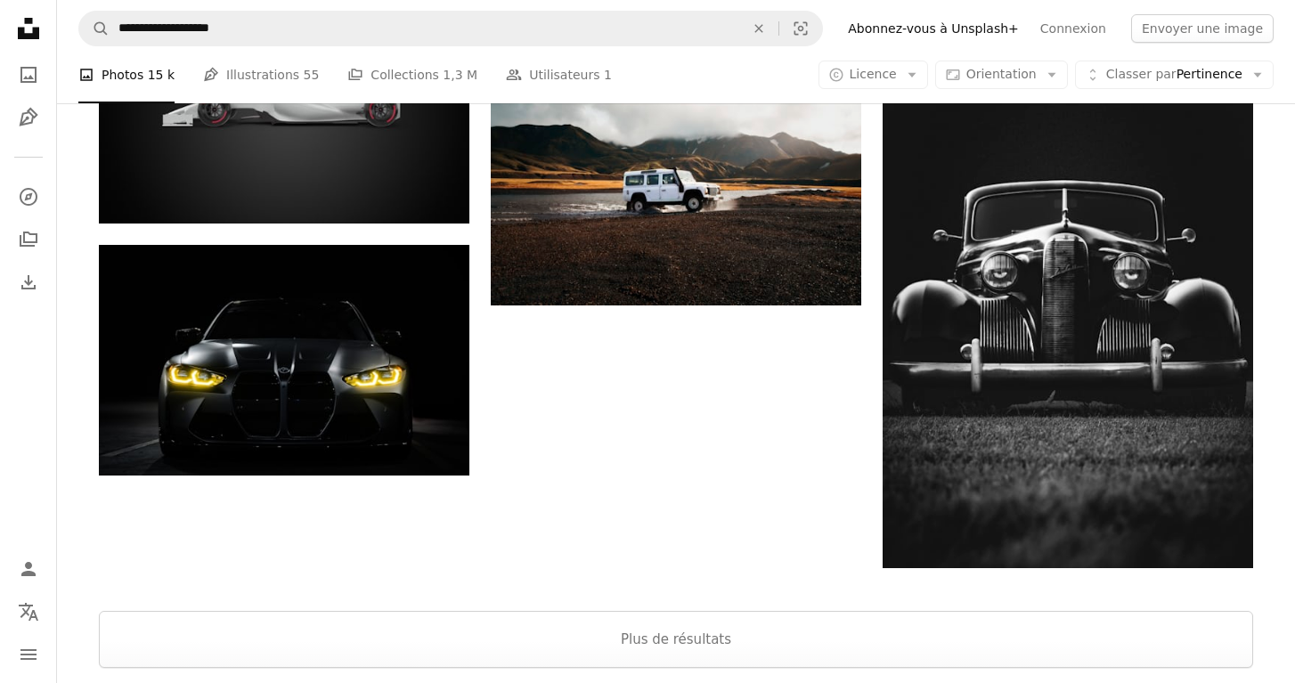
scroll to position [2272, 0]
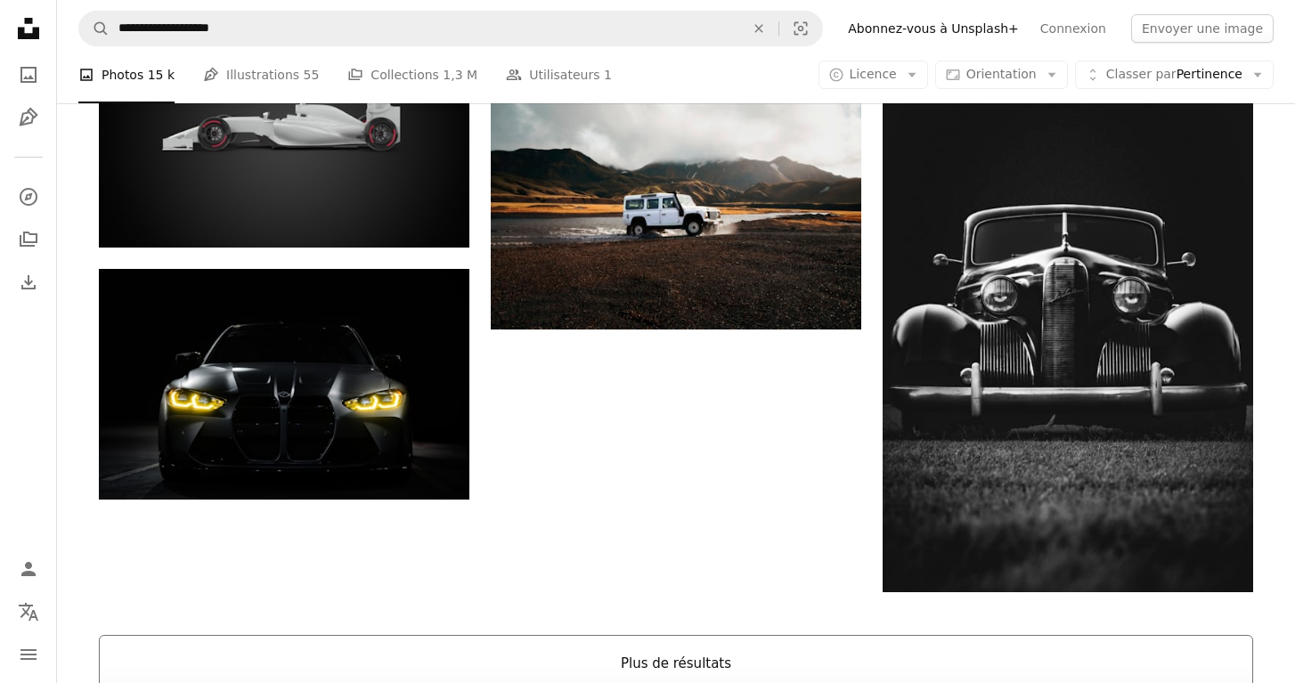
click at [664, 635] on button "Plus de résultats" at bounding box center [676, 663] width 1154 height 57
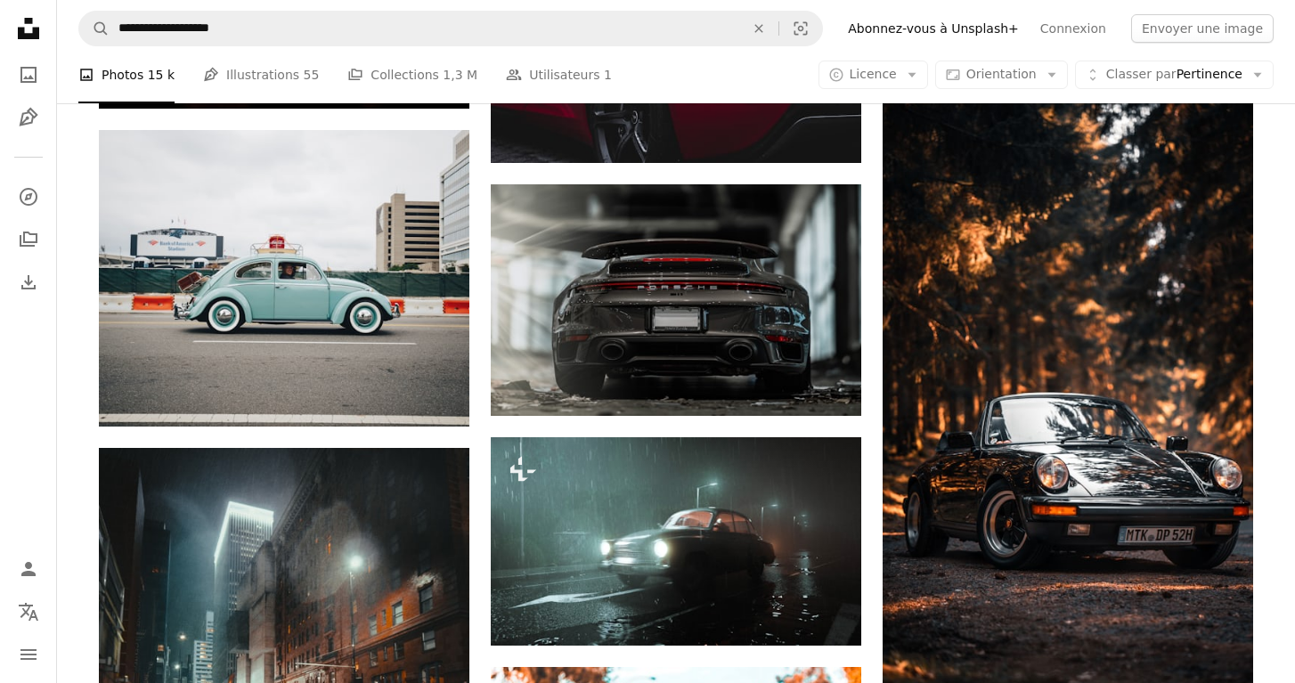
scroll to position [4364, 0]
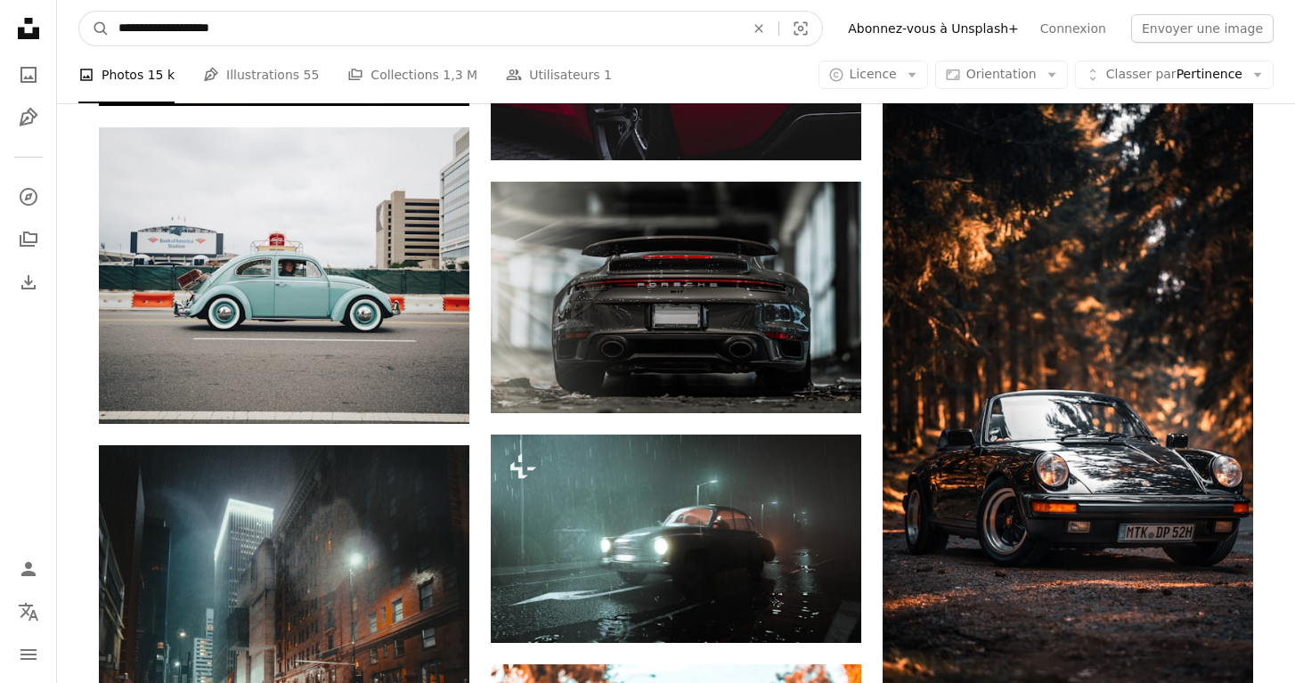
click at [313, 35] on input "**********" at bounding box center [425, 29] width 630 height 34
type input "**********"
click at [94, 28] on button "A magnifying glass" at bounding box center [94, 29] width 30 height 34
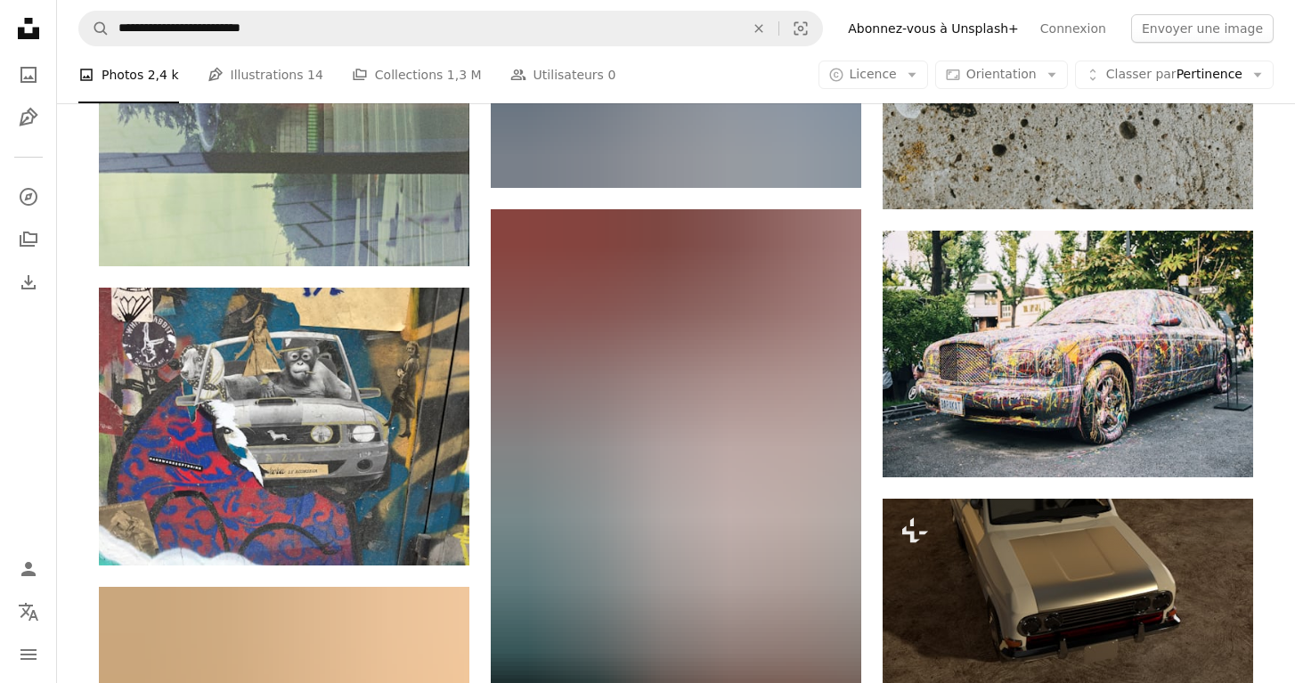
scroll to position [3999, 0]
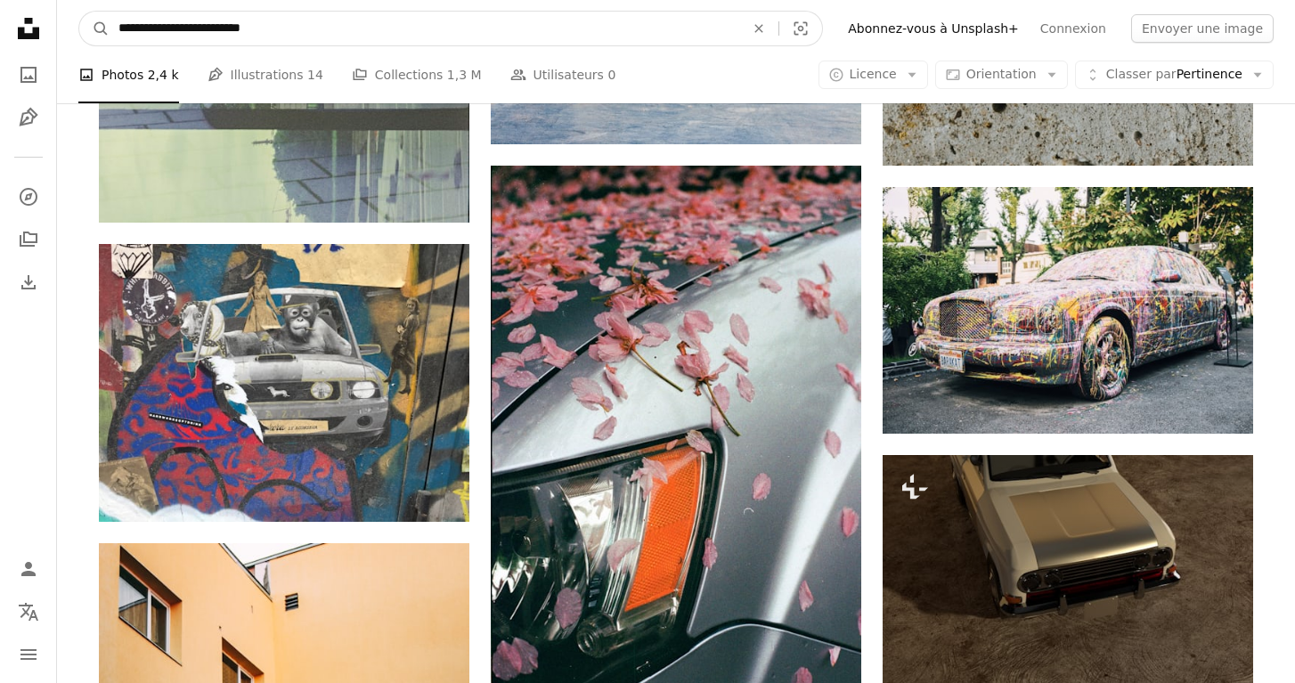
click at [320, 25] on input "**********" at bounding box center [425, 29] width 630 height 34
type input "**********"
click at [94, 28] on button "A magnifying glass" at bounding box center [94, 29] width 30 height 34
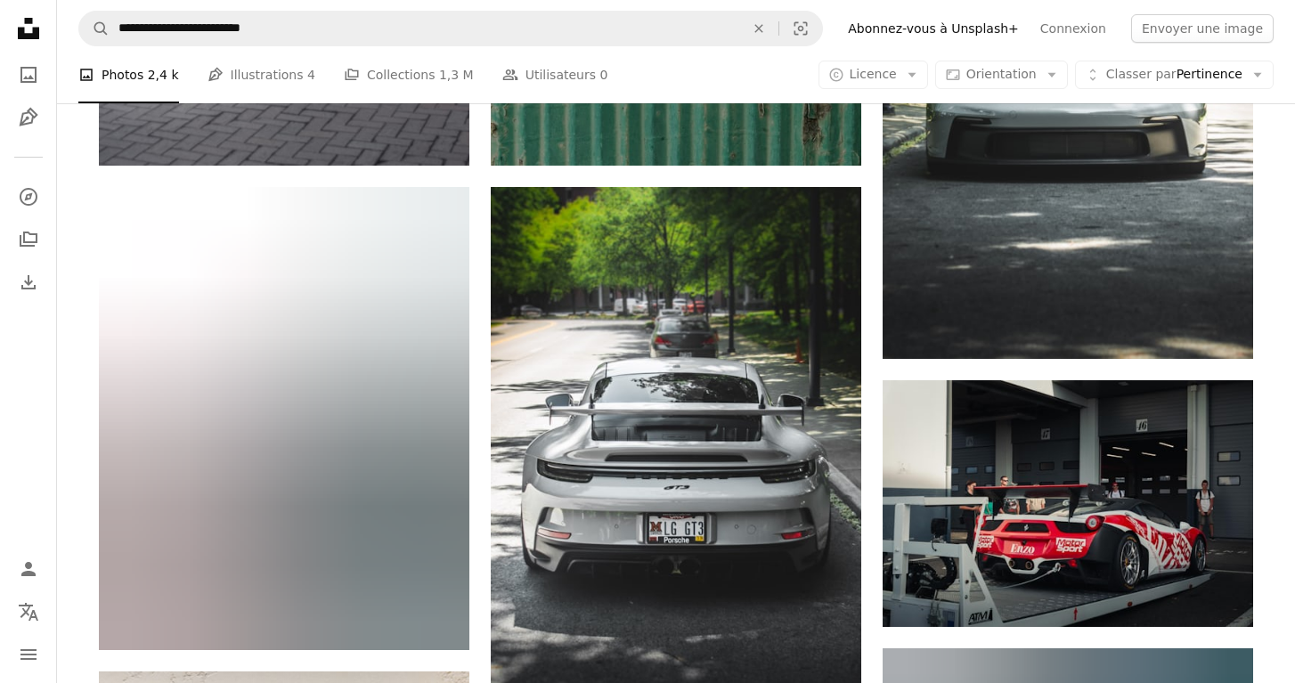
scroll to position [1780, 0]
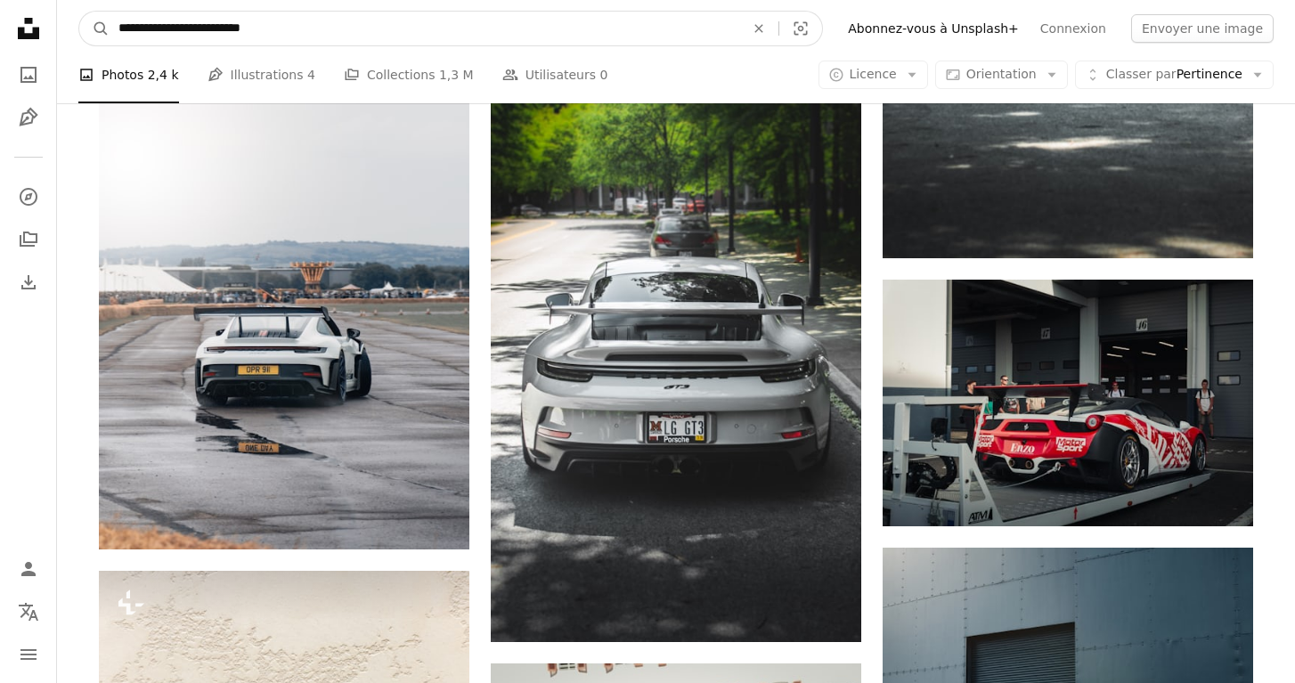
click at [391, 42] on input "**********" at bounding box center [425, 29] width 630 height 34
type input "**********"
click at [94, 28] on button "A magnifying glass" at bounding box center [94, 29] width 30 height 34
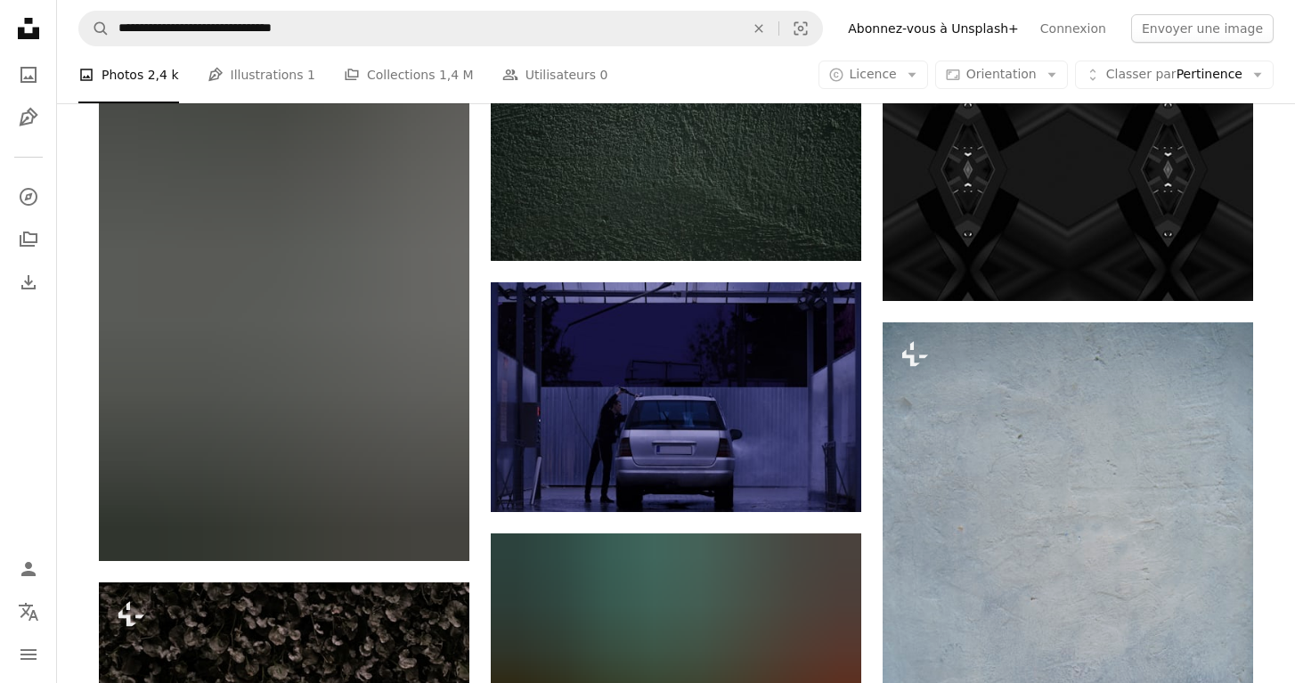
scroll to position [8305, 0]
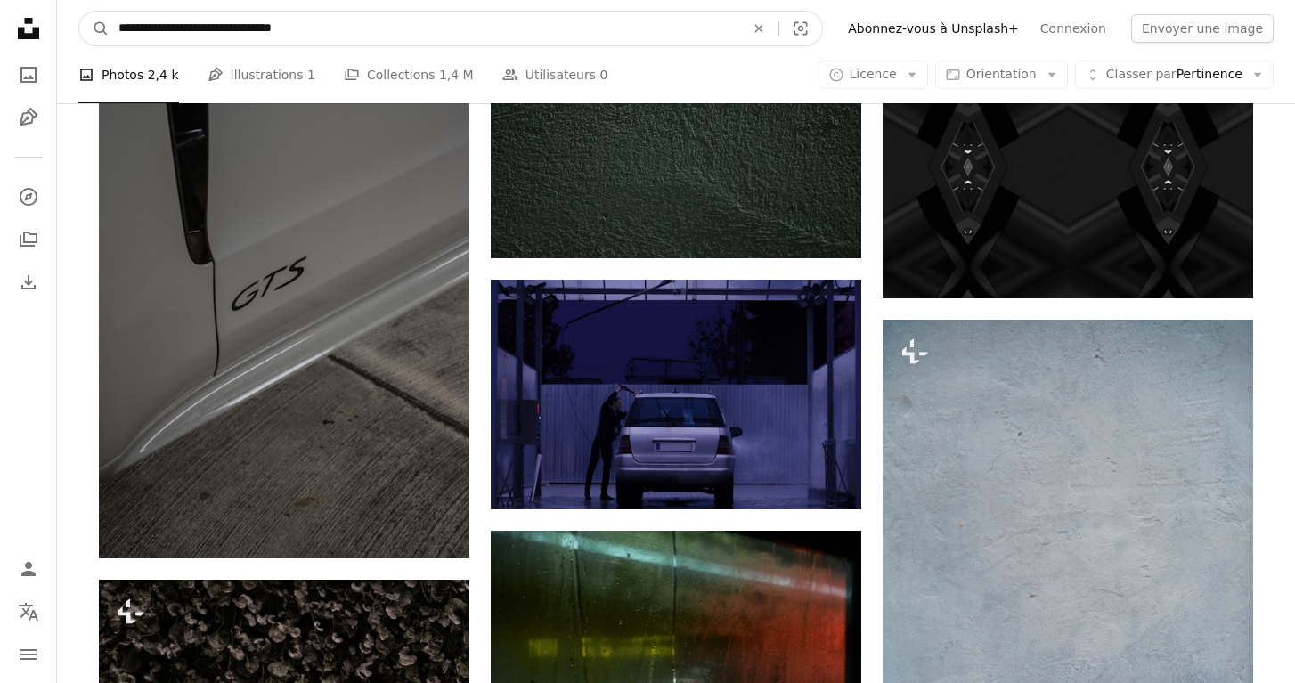
click at [330, 35] on input "**********" at bounding box center [425, 29] width 630 height 34
type input "**********"
click at [94, 28] on button "A magnifying glass" at bounding box center [94, 29] width 30 height 34
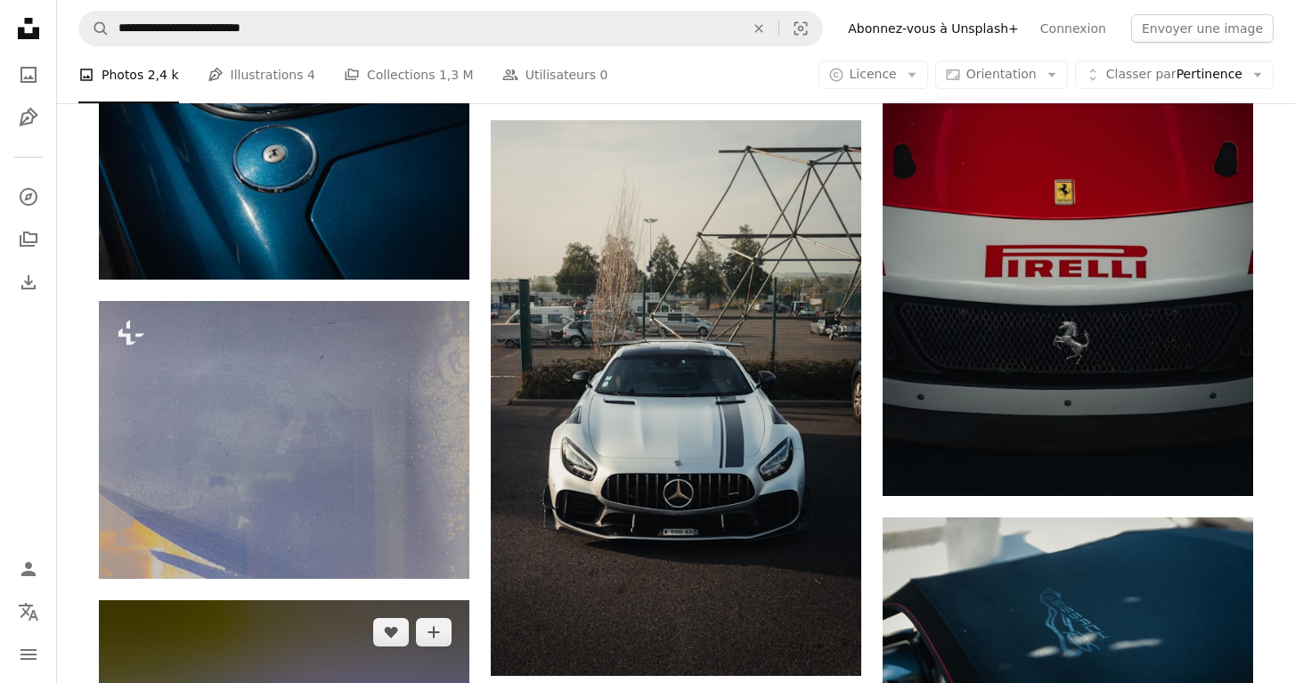
scroll to position [5075, 0]
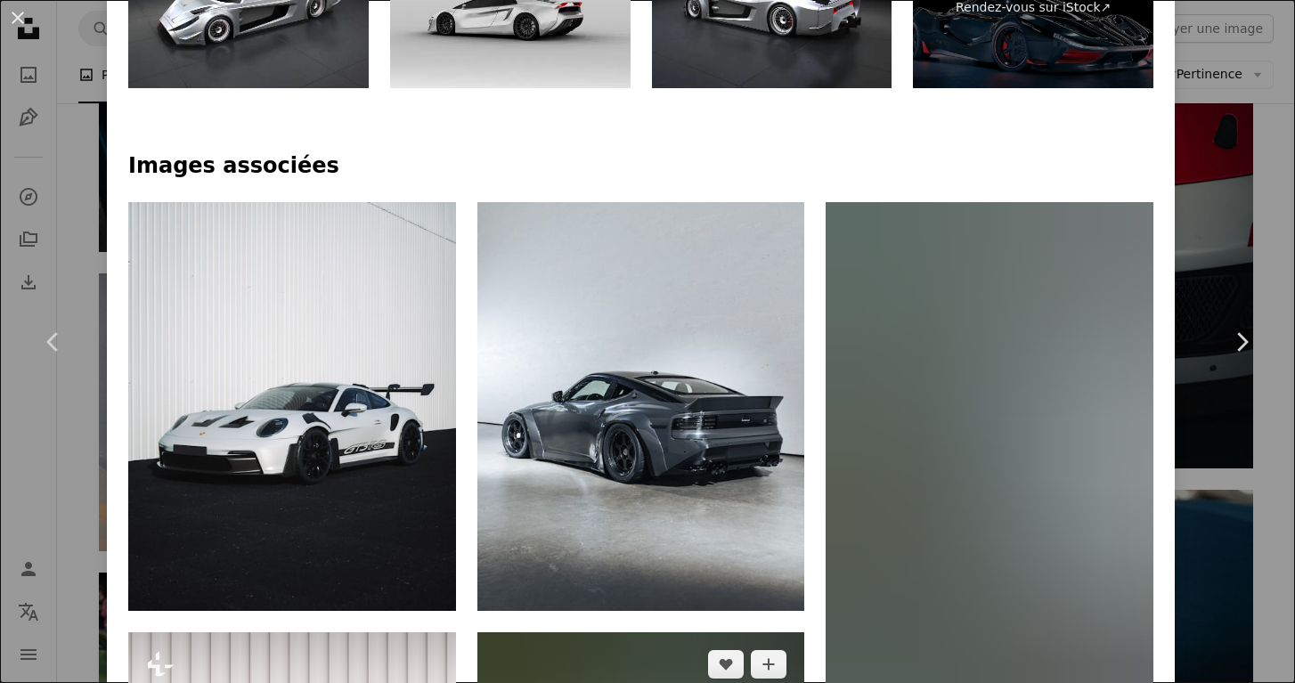
scroll to position [998, 0]
